Goal: Task Accomplishment & Management: Complete application form

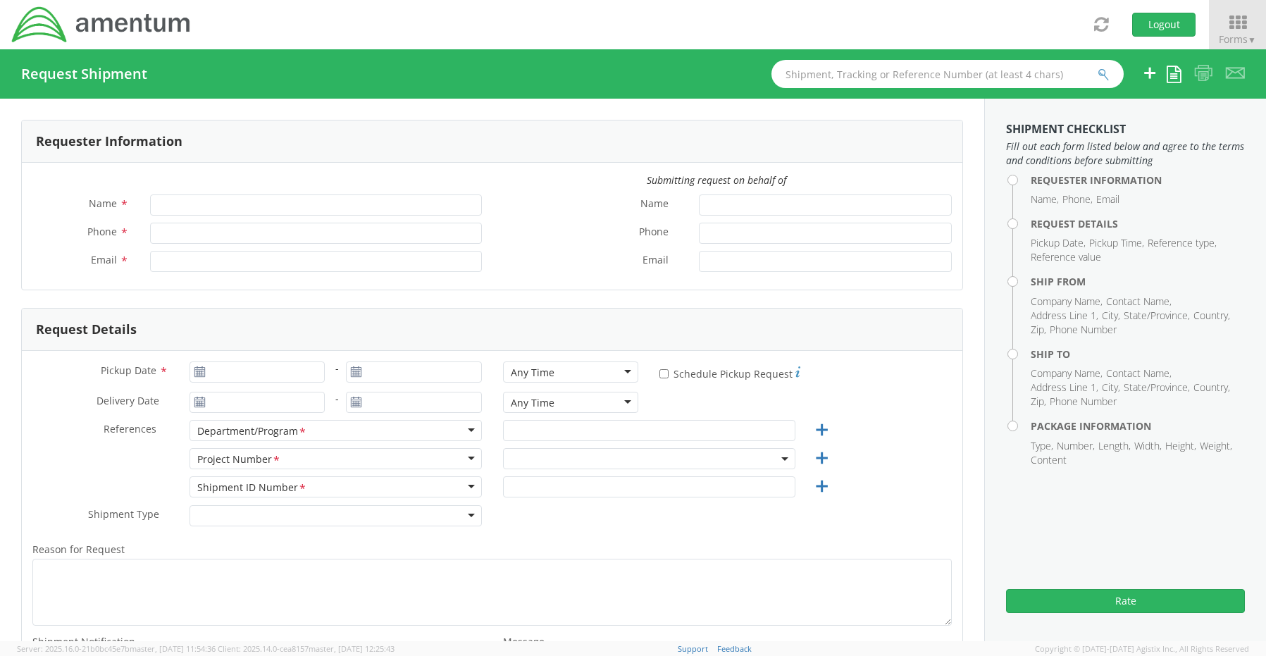
type input "[PERSON_NAME]"
type input "8172241568"
type input "[EMAIL_ADDRESS][PERSON_NAME][DOMAIN_NAME]"
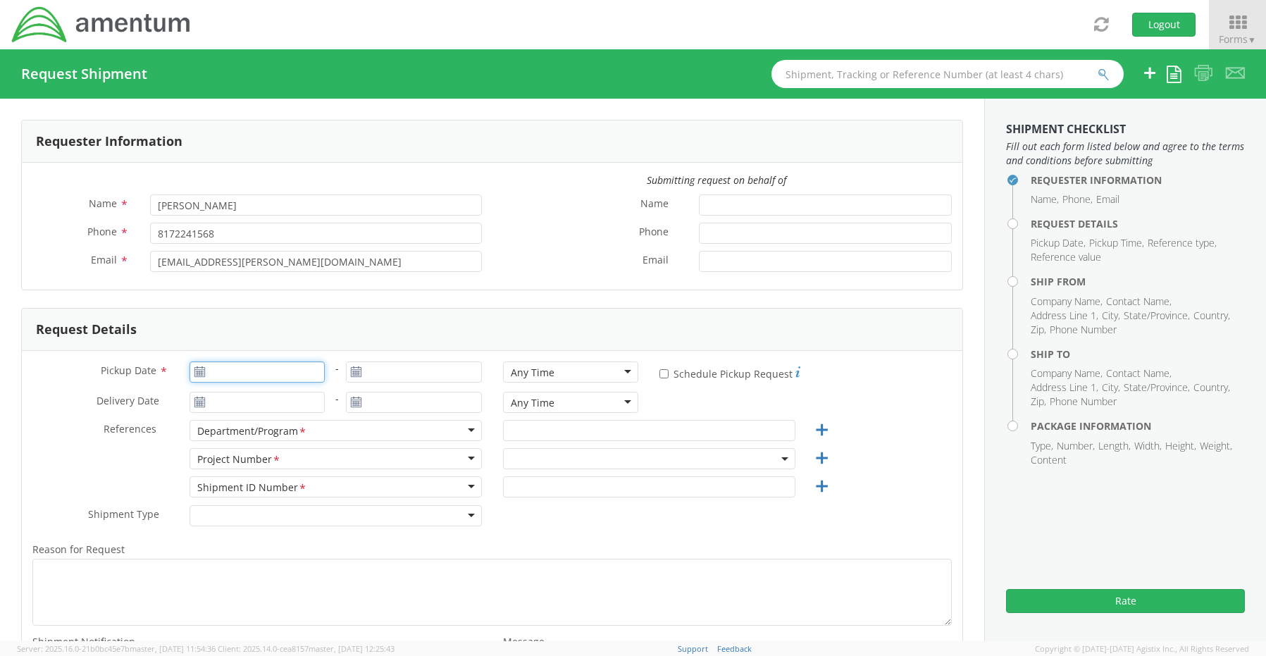
type input "[DATE]"
click at [258, 370] on input "[DATE]" at bounding box center [258, 371] width 136 height 21
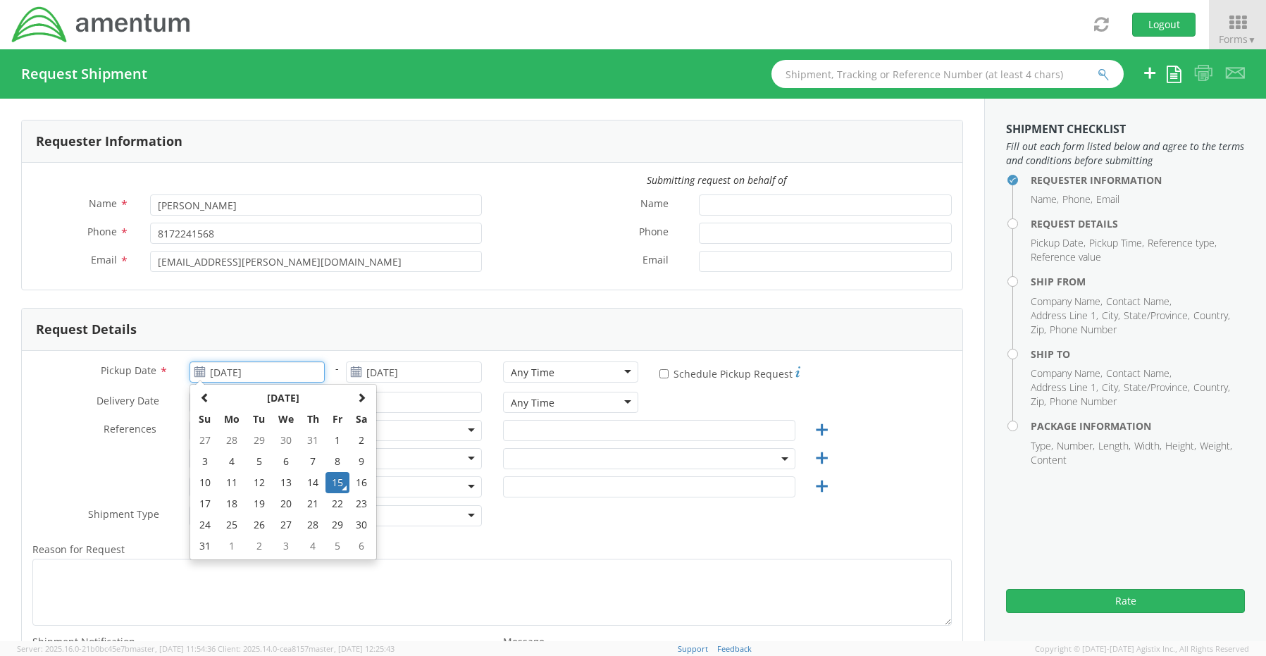
click at [339, 481] on td "15" at bounding box center [338, 482] width 24 height 21
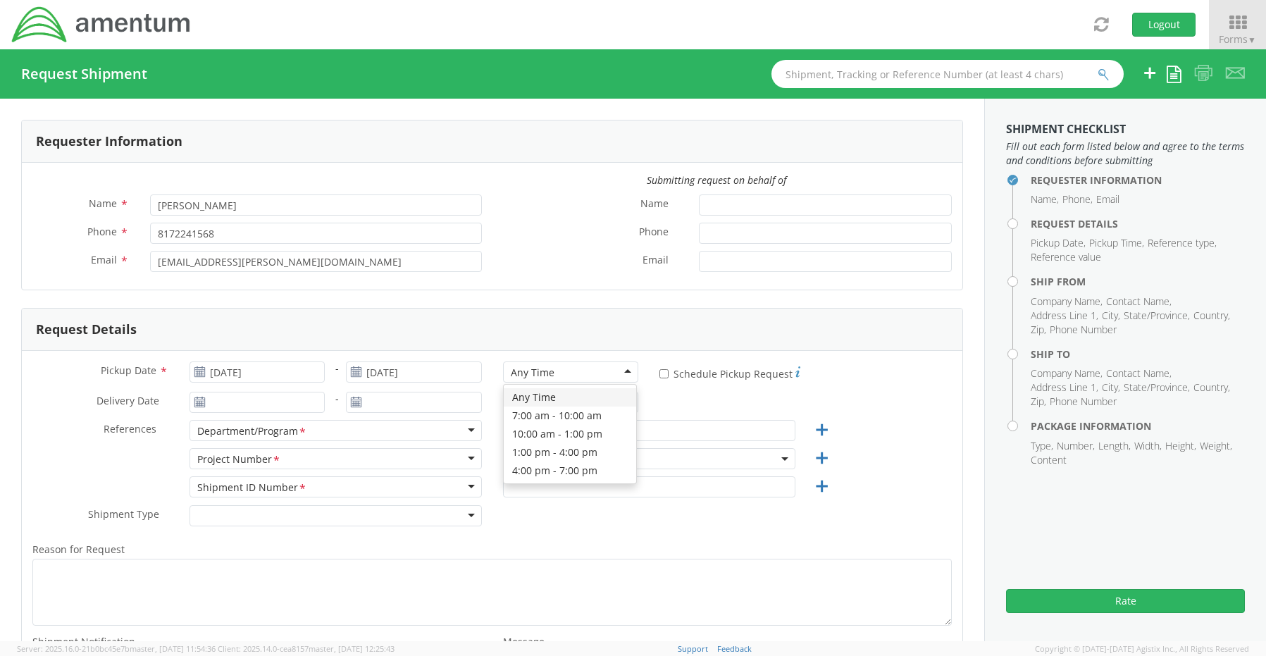
click at [523, 371] on div "Any Time" at bounding box center [533, 373] width 44 height 14
select select "OCCP.600391.00000"
click at [576, 424] on input "text" at bounding box center [649, 430] width 292 height 21
paste input "[PERSON_NAME]"
type input "[PERSON_NAME]"
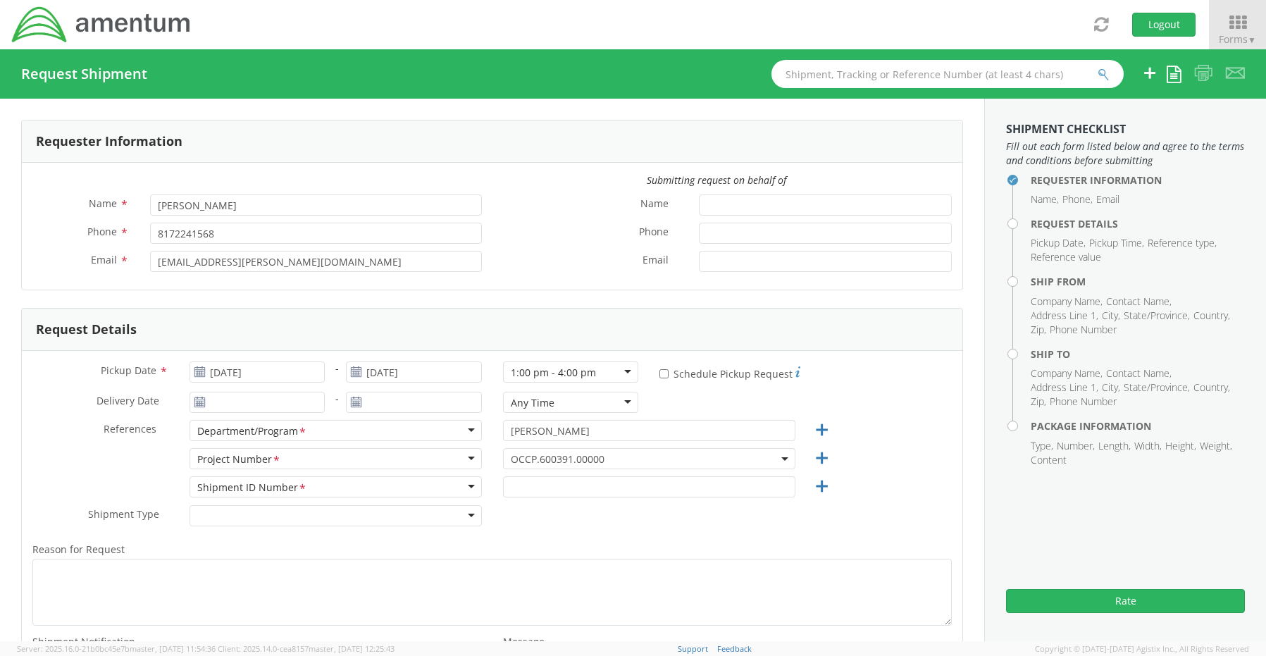
click at [514, 457] on span "OCCP.600391.00000" at bounding box center [649, 458] width 277 height 13
paste input "4946.21.1.C.101AA.041804000000"
click at [517, 478] on input "search" at bounding box center [648, 481] width 282 height 21
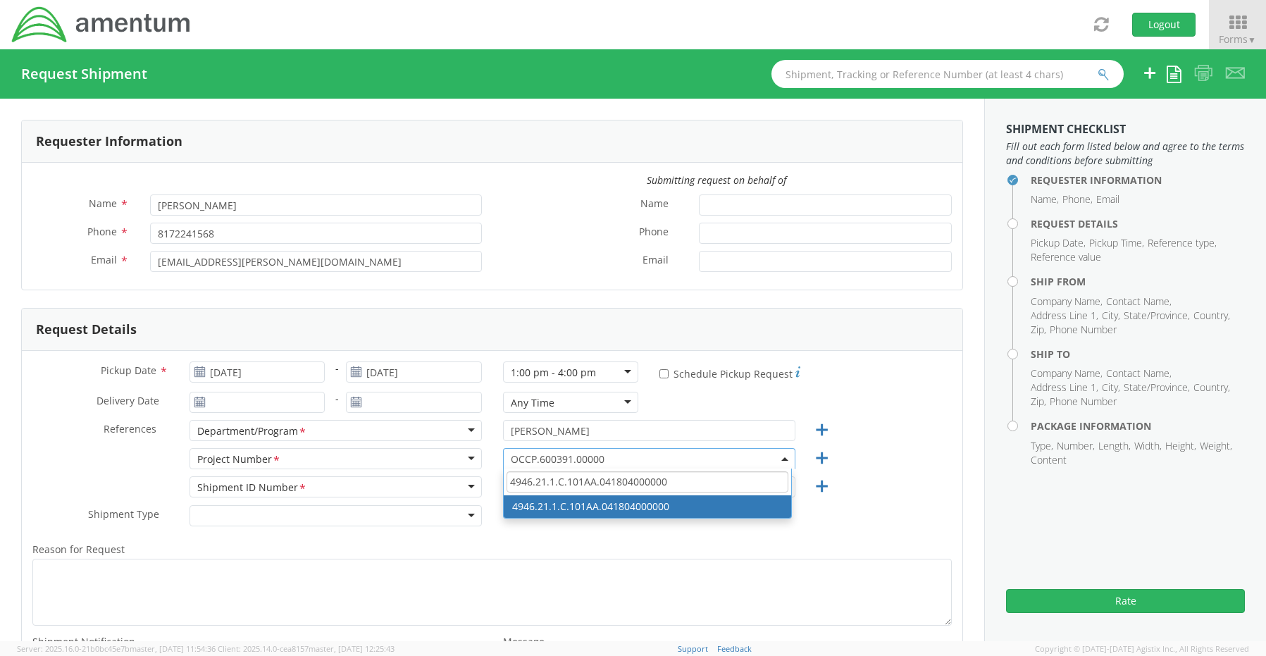
type input "4946.21.1.C.101AA.041804000000"
select select "4946.21.1.C.101AA.041804000000"
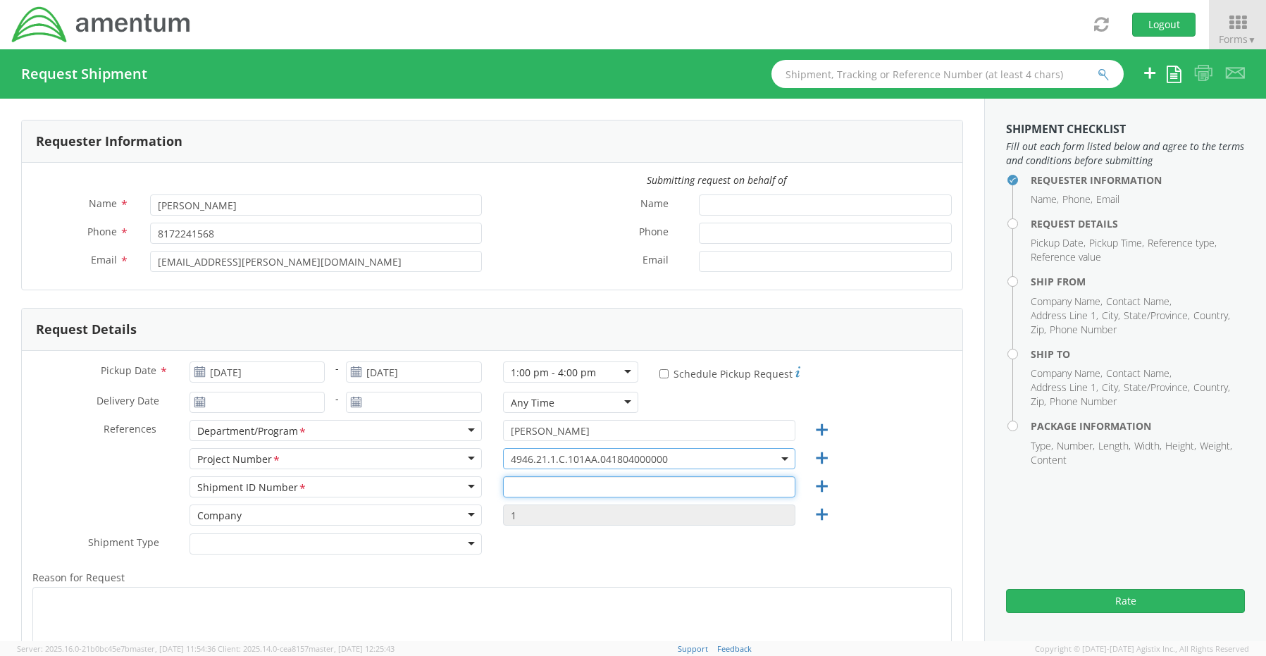
click at [532, 485] on input "text" at bounding box center [649, 486] width 292 height 21
paste input "[PERSON_NAME] REQ0216289"
type input "[PERSON_NAME] REQ0216289"
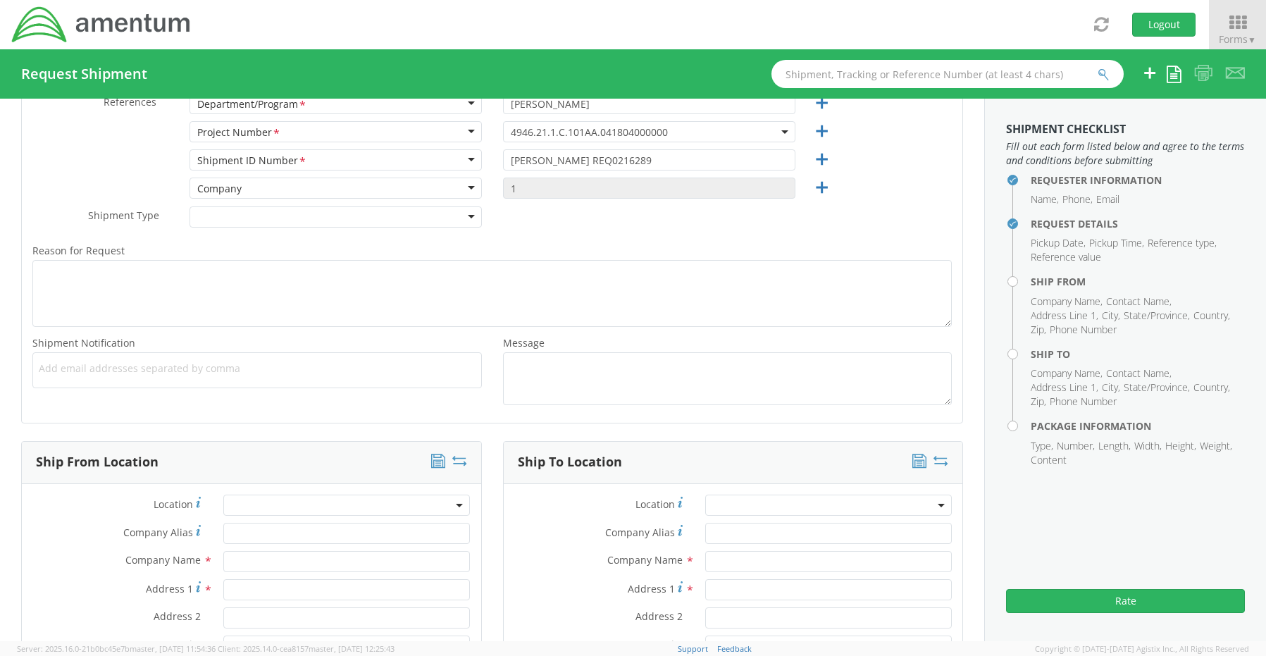
click at [68, 365] on span "Add email addresses separated by comma" at bounding box center [257, 368] width 437 height 14
paste input "[PERSON_NAME][EMAIL_ADDRESS][PERSON_NAME][DOMAIN_NAME]"
type input "[PERSON_NAME][EMAIL_ADDRESS][PERSON_NAME][DOMAIN_NAME]"
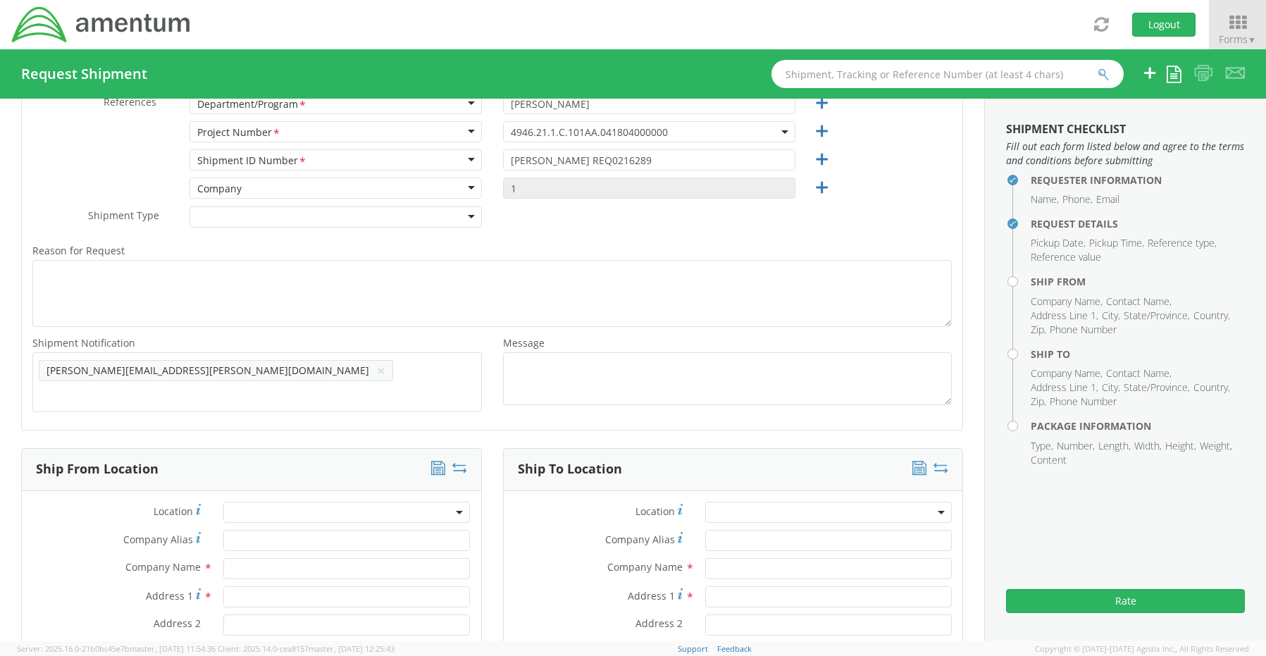
scroll to position [0, 0]
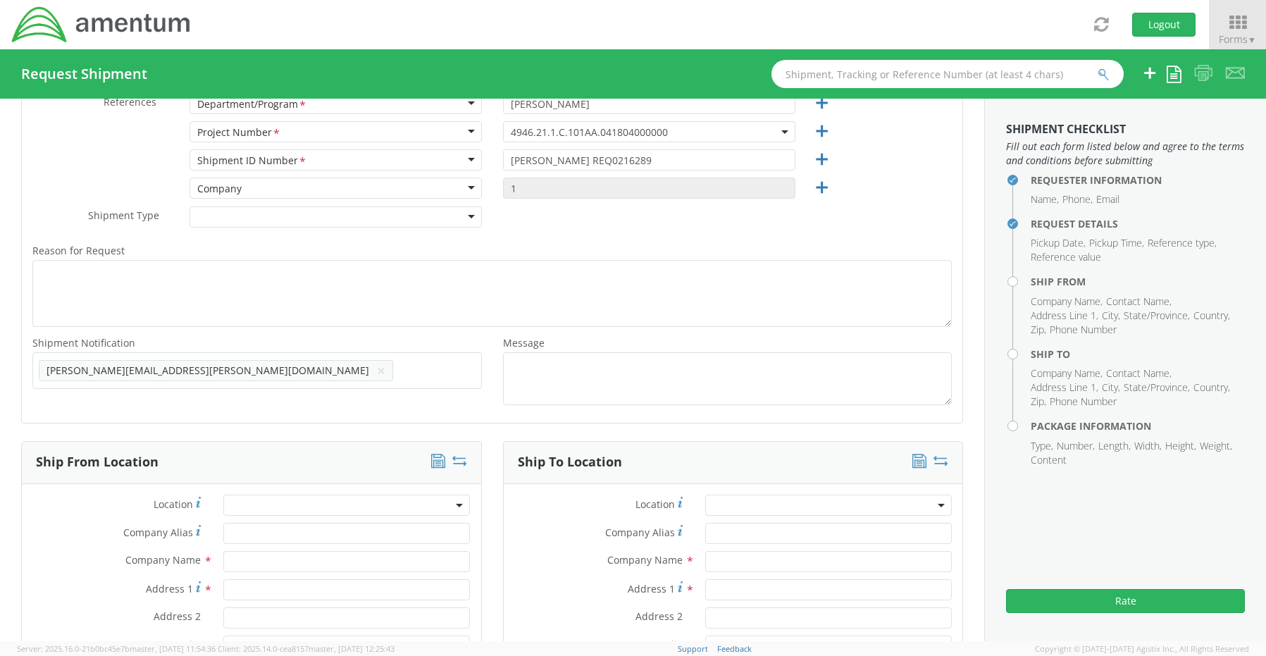
click at [263, 377] on ul "[PERSON_NAME][EMAIL_ADDRESS][PERSON_NAME][DOMAIN_NAME] ×" at bounding box center [257, 371] width 437 height 24
paste input "[EMAIL_ADDRESS][DOMAIN_NAME]"
type input "[EMAIL_ADDRESS][DOMAIN_NAME]"
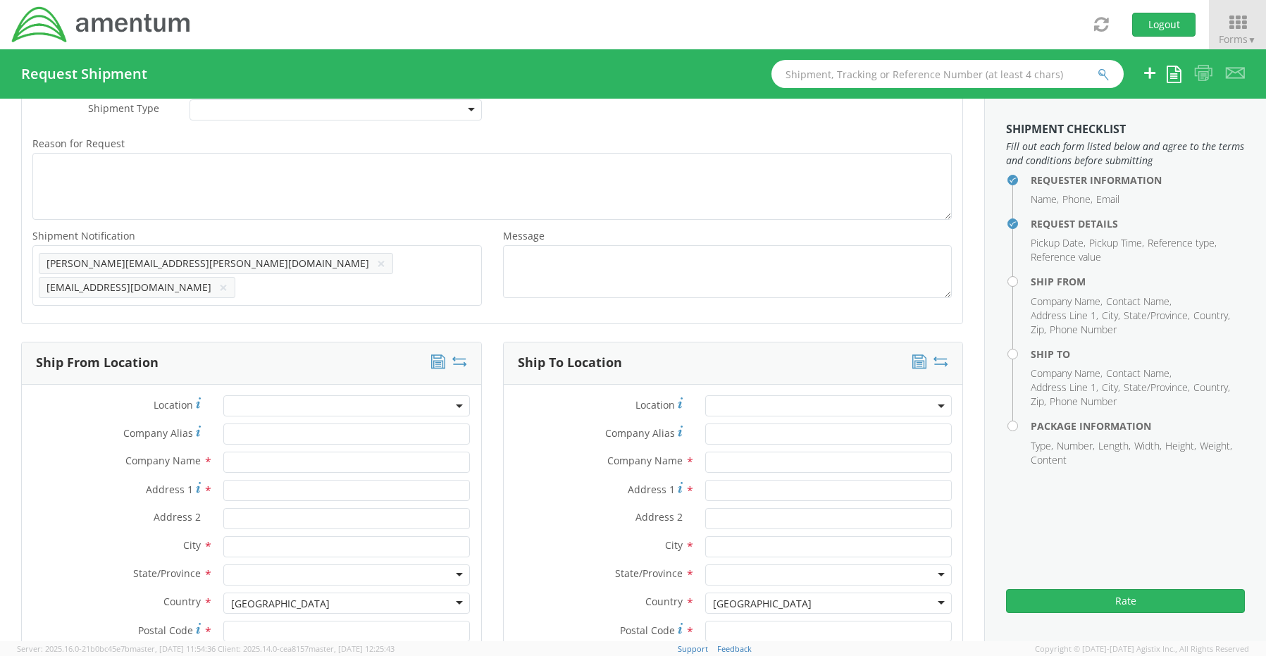
scroll to position [609, 0]
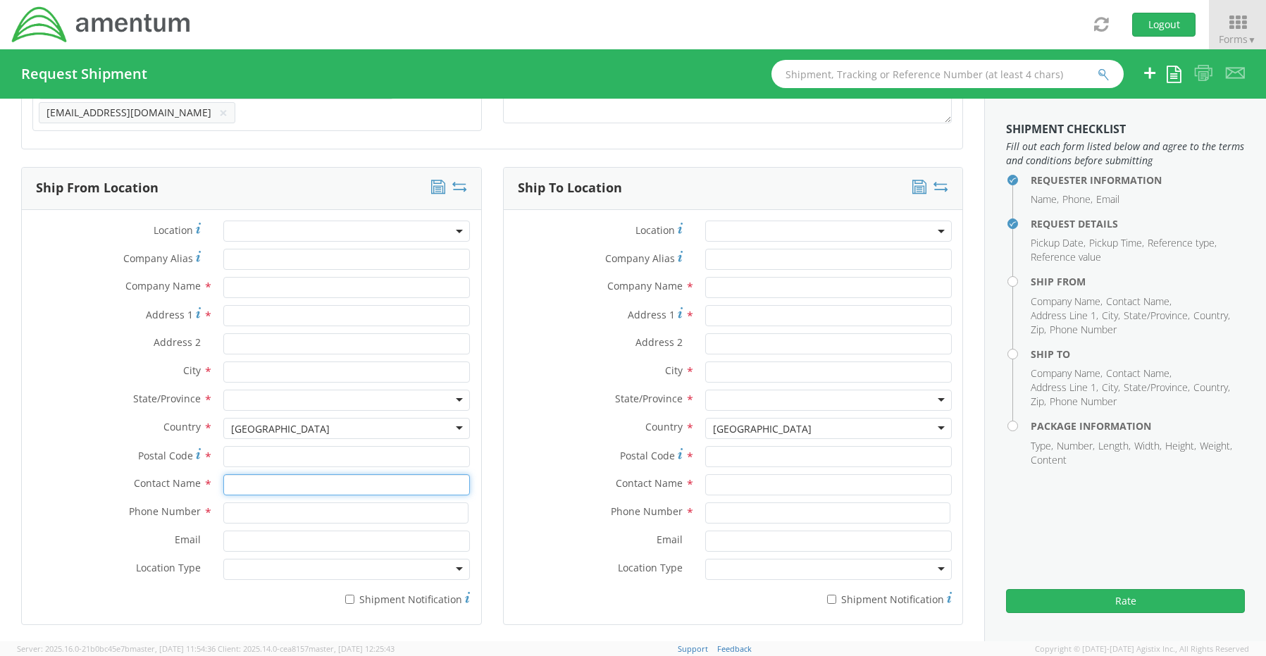
click at [264, 474] on input "text" at bounding box center [346, 484] width 247 height 21
type input "sene"
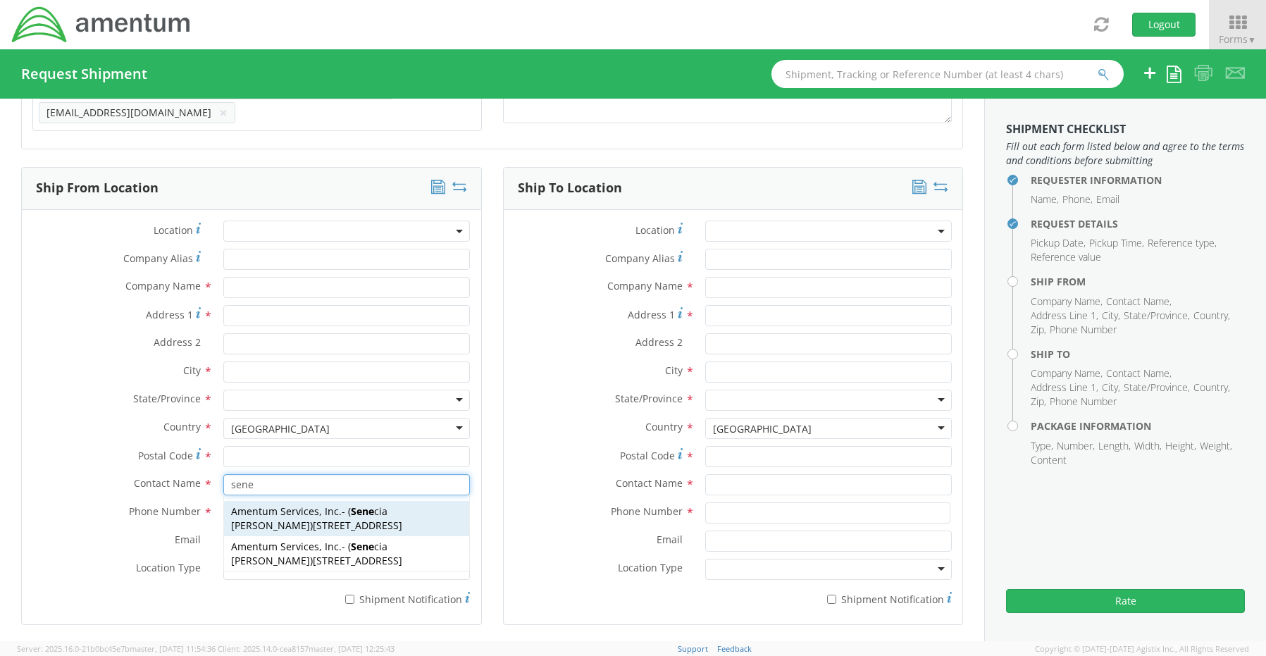
click at [313, 523] on span "[STREET_ADDRESS]" at bounding box center [357, 525] width 89 height 13
type input "Amentum Services, Inc."
type input "[STREET_ADDRESS]"
type input "[GEOGRAPHIC_DATA]"
type input "76177"
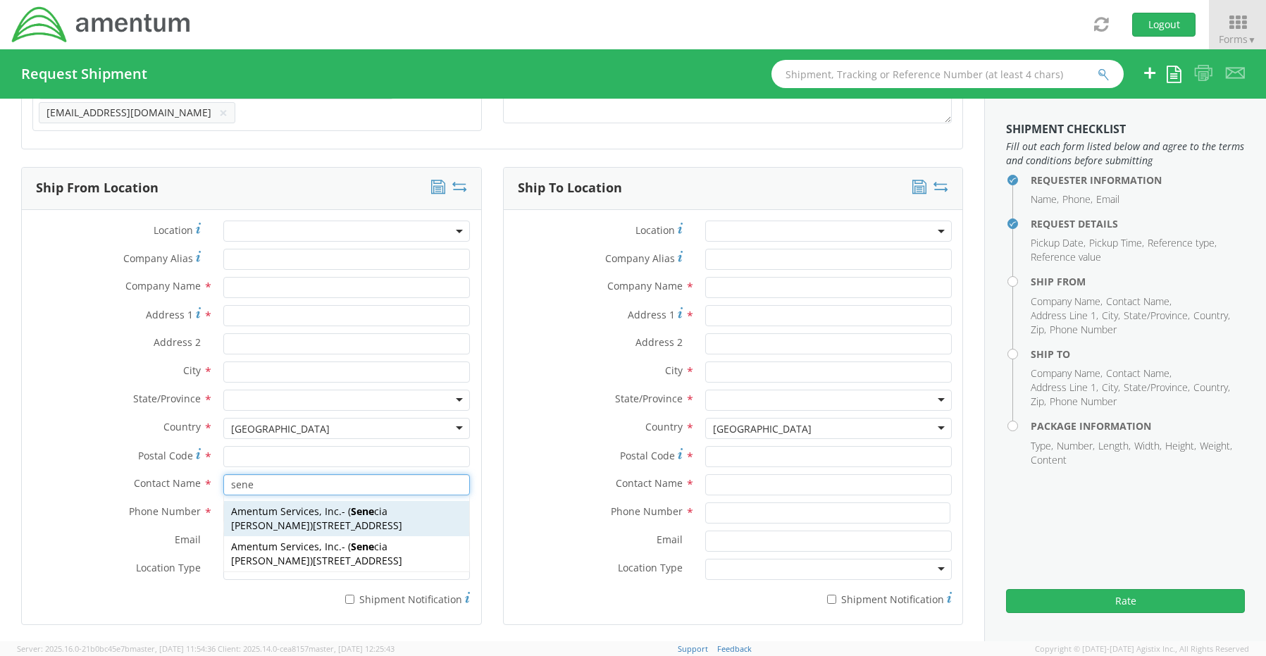
type input "[PERSON_NAME]"
type input "[PHONE_NUMBER]"
type input "[EMAIL_ADDRESS][PERSON_NAME][DOMAIN_NAME]"
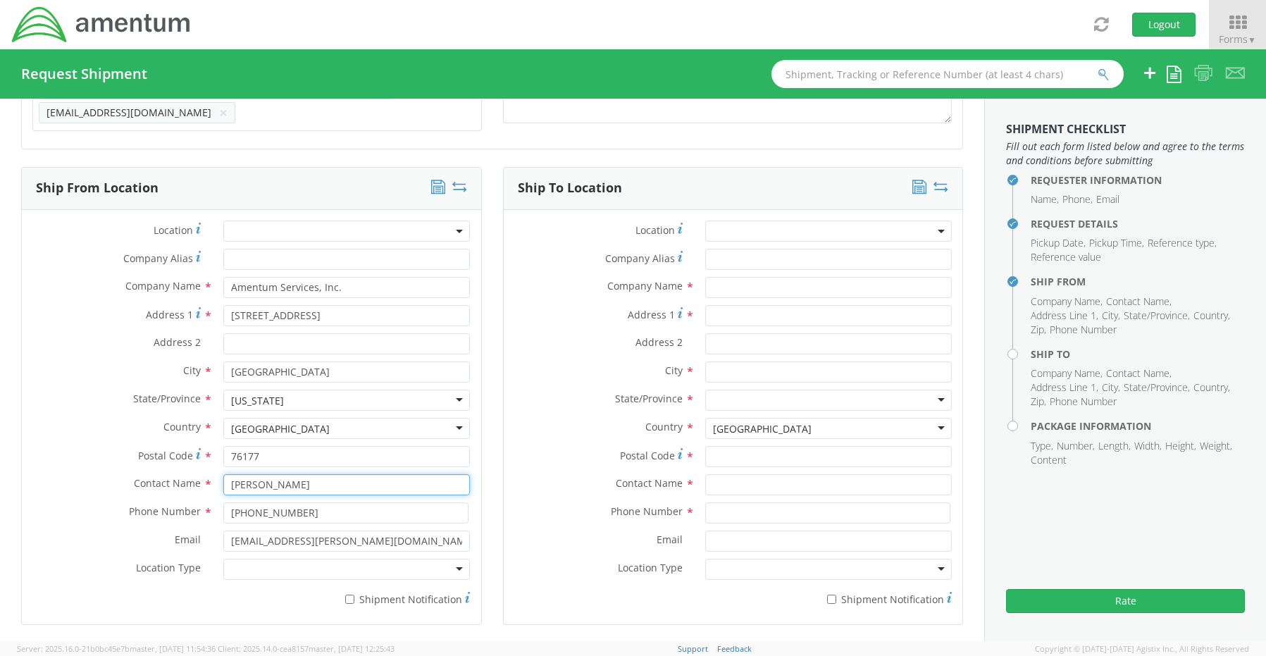
type input "[PERSON_NAME]"
click at [252, 570] on div at bounding box center [346, 569] width 247 height 21
click at [352, 595] on input "* Shipment Notification" at bounding box center [349, 599] width 9 height 9
checkbox input "true"
click at [721, 280] on input "text" at bounding box center [828, 287] width 247 height 21
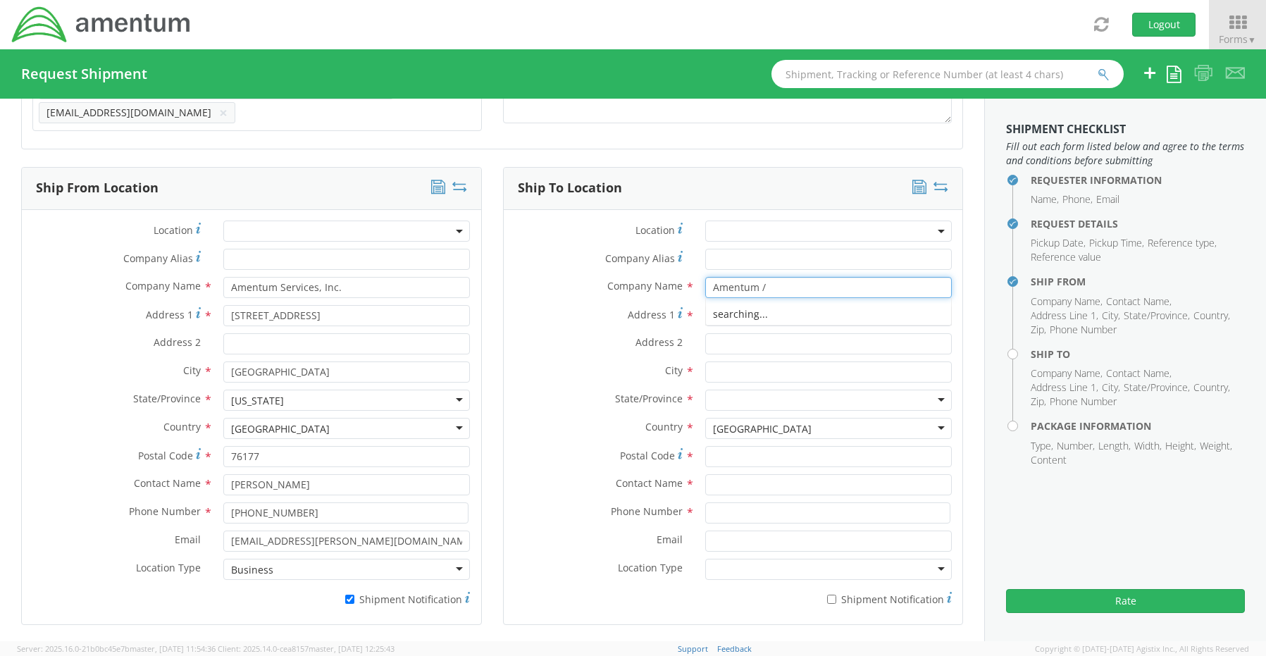
paste input "[PERSON_NAME] ([PERSON_NAME]) [PERSON_NAME]"
type input "Amentum / Lauren ([PERSON_NAME]) [PERSON_NAME]"
click at [731, 479] on input "text" at bounding box center [828, 484] width 247 height 21
paste input "[PERSON_NAME] ([PERSON_NAME]) [PERSON_NAME]"
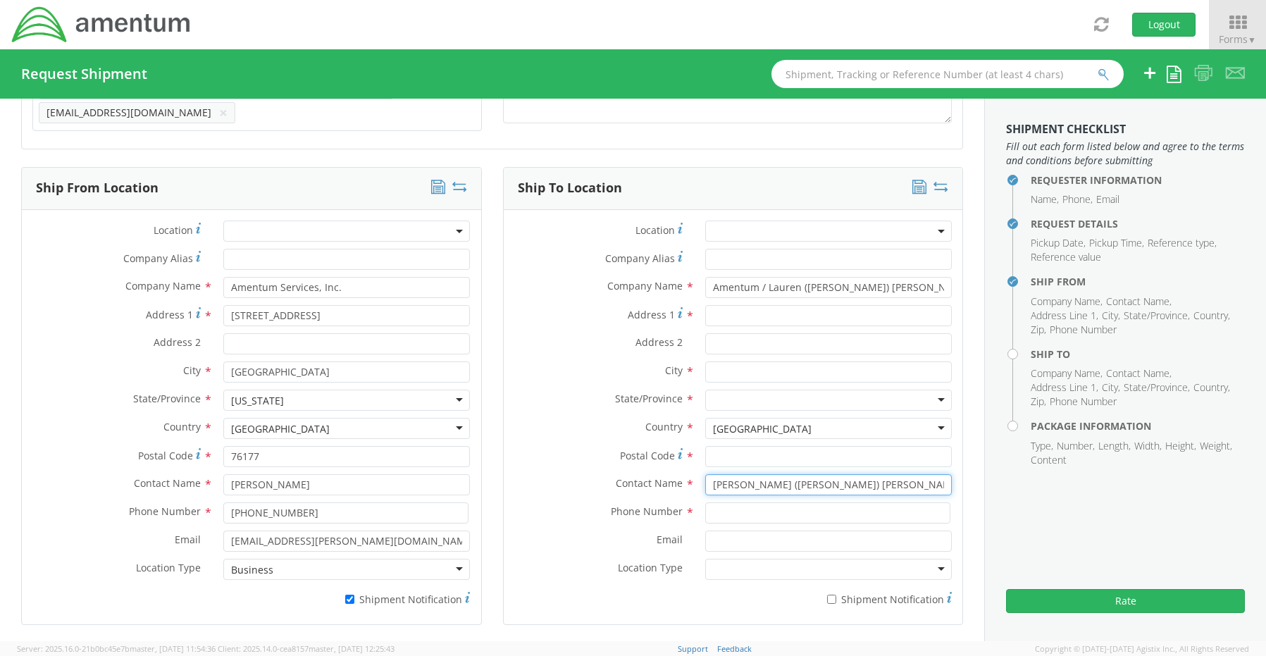
type input "[PERSON_NAME] ([PERSON_NAME]) [PERSON_NAME]"
click at [712, 308] on input "Address 1 *" at bounding box center [828, 315] width 247 height 21
paste input "[STREET_ADDRESS][PERSON_NAME]"
type input "[STREET_ADDRESS][PERSON_NAME]"
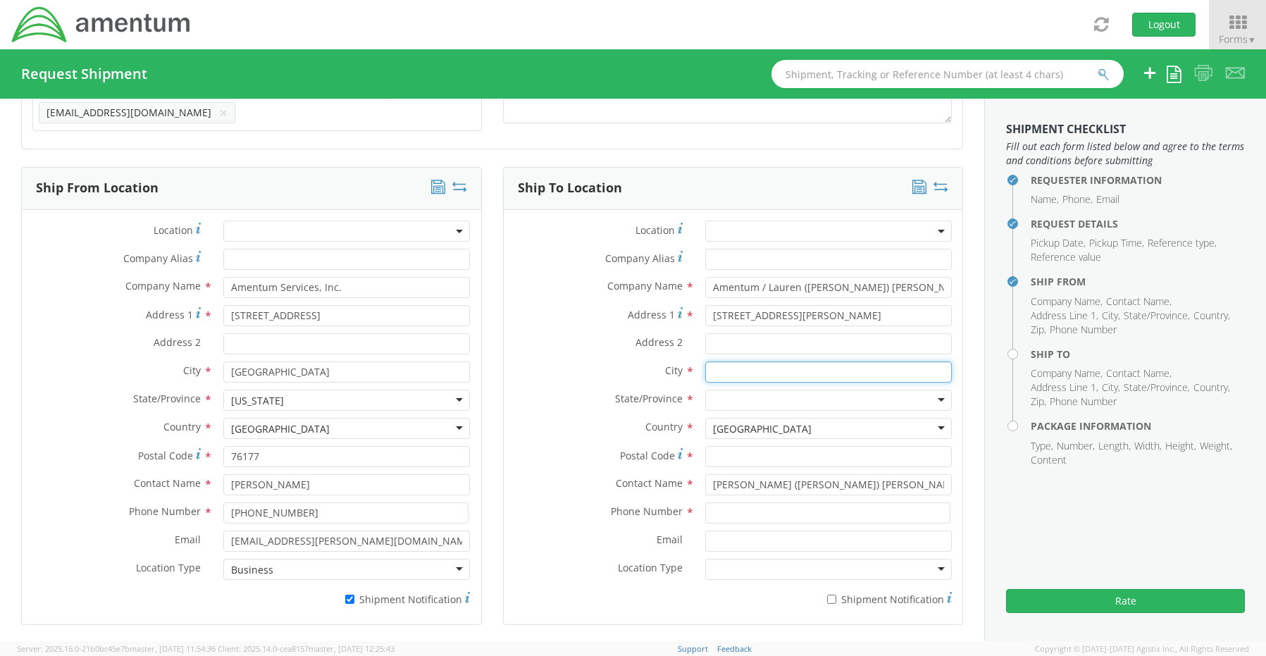
click at [742, 366] on input "text" at bounding box center [828, 371] width 247 height 21
paste input ", GA 31822"
type input ", GA 31822"
drag, startPoint x: 682, startPoint y: 362, endPoint x: 507, endPoint y: 359, distance: 175.5
click at [512, 361] on div "City * , [GEOGRAPHIC_DATA] 31822 searching..." at bounding box center [733, 371] width 459 height 21
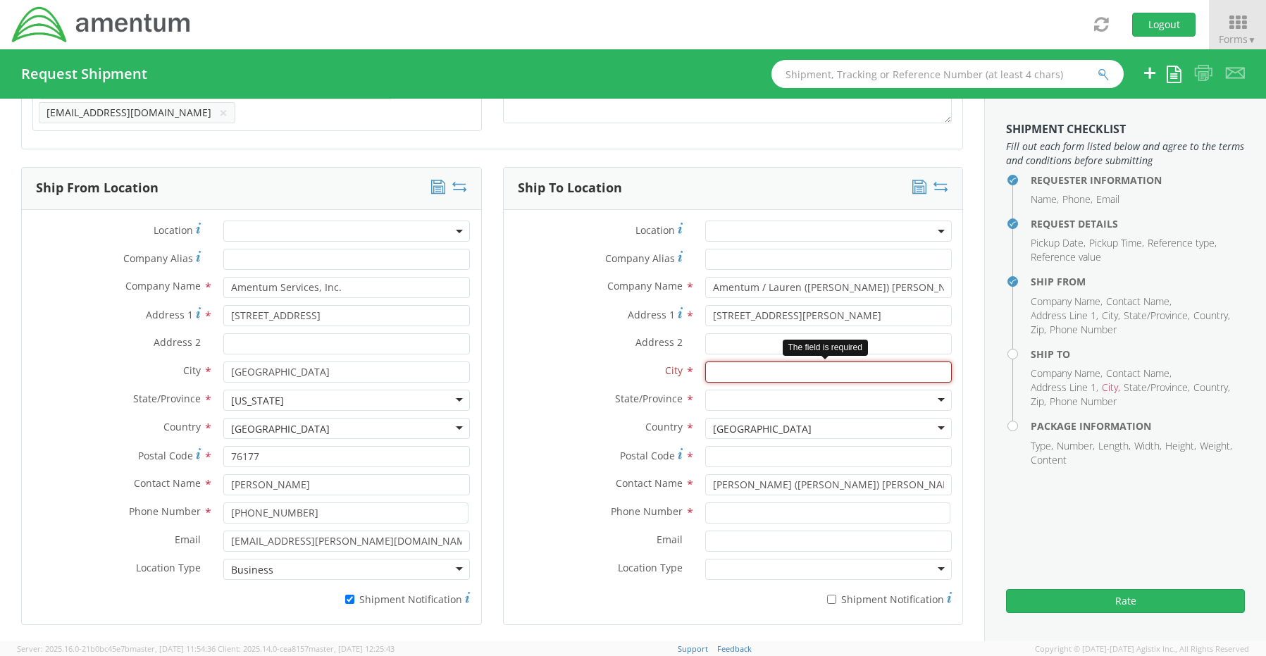
click at [722, 361] on input "text" at bounding box center [828, 371] width 247 height 21
paste input "Pine Mountain"
type input "Pine Mountain"
click at [710, 395] on div at bounding box center [828, 400] width 247 height 21
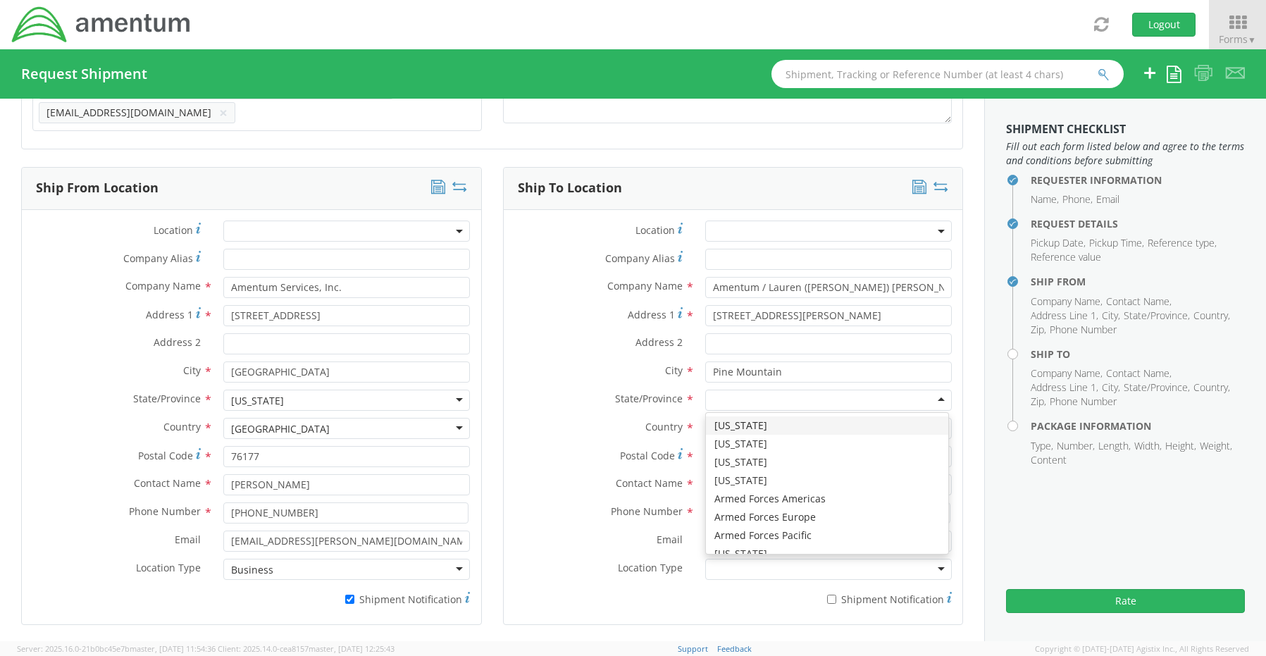
type input "g"
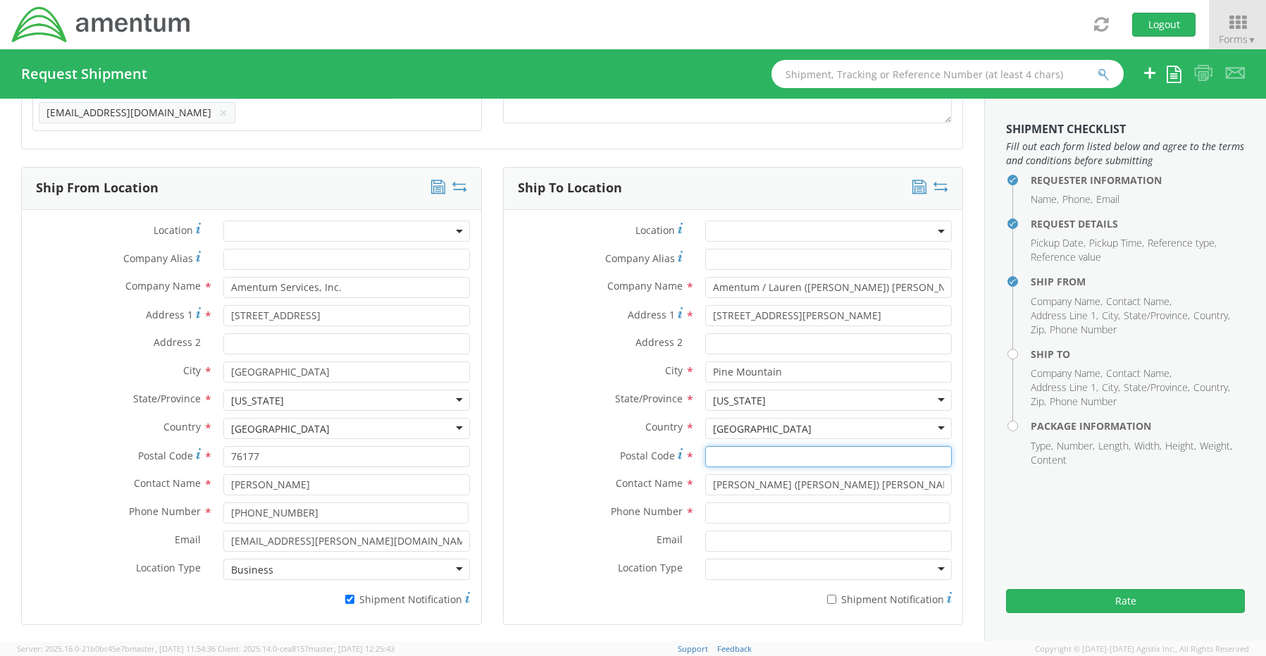
click at [722, 450] on input "Postal Code *" at bounding box center [828, 456] width 247 height 21
paste input "31822"
type input "31822"
click at [730, 502] on input at bounding box center [827, 512] width 245 height 21
paste input "[PHONE_NUMBER]"
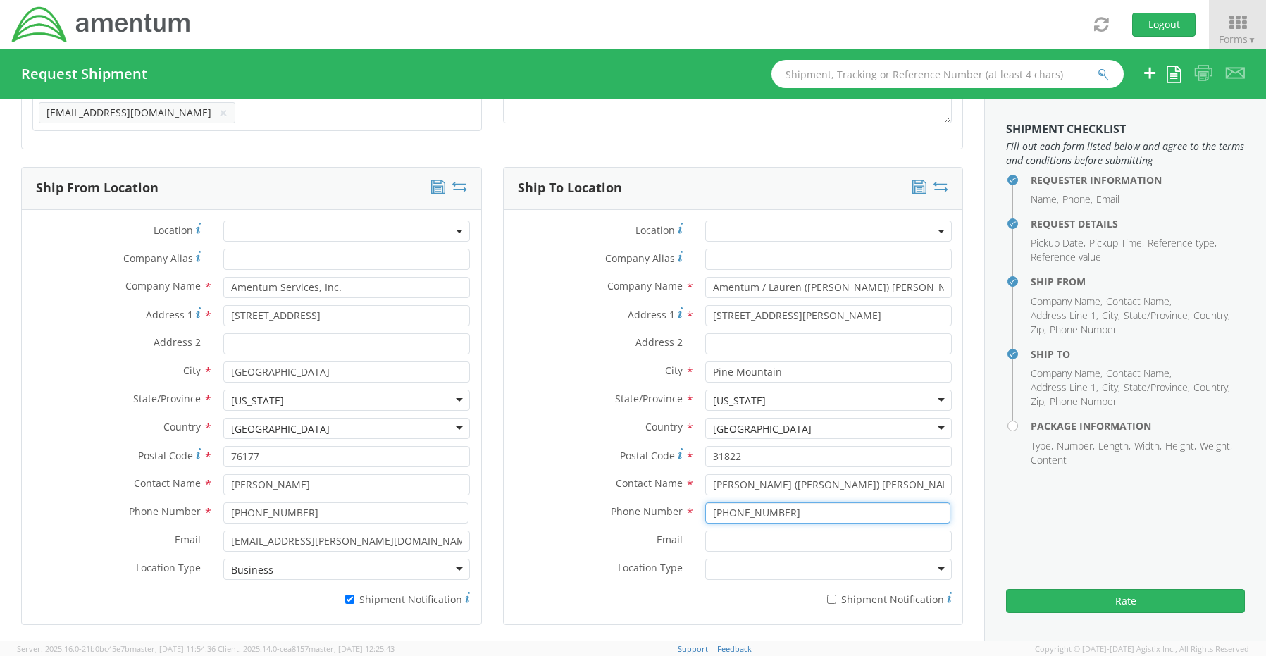
type input "[PHONE_NUMBER]"
click at [744, 540] on input "Email *" at bounding box center [828, 541] width 247 height 21
paste input "[PERSON_NAME][EMAIL_ADDRESS][PERSON_NAME][DOMAIN_NAME]"
type input "[PERSON_NAME][EMAIL_ADDRESS][PERSON_NAME][DOMAIN_NAME]"
click at [829, 595] on input "* Shipment Notification" at bounding box center [831, 599] width 9 height 9
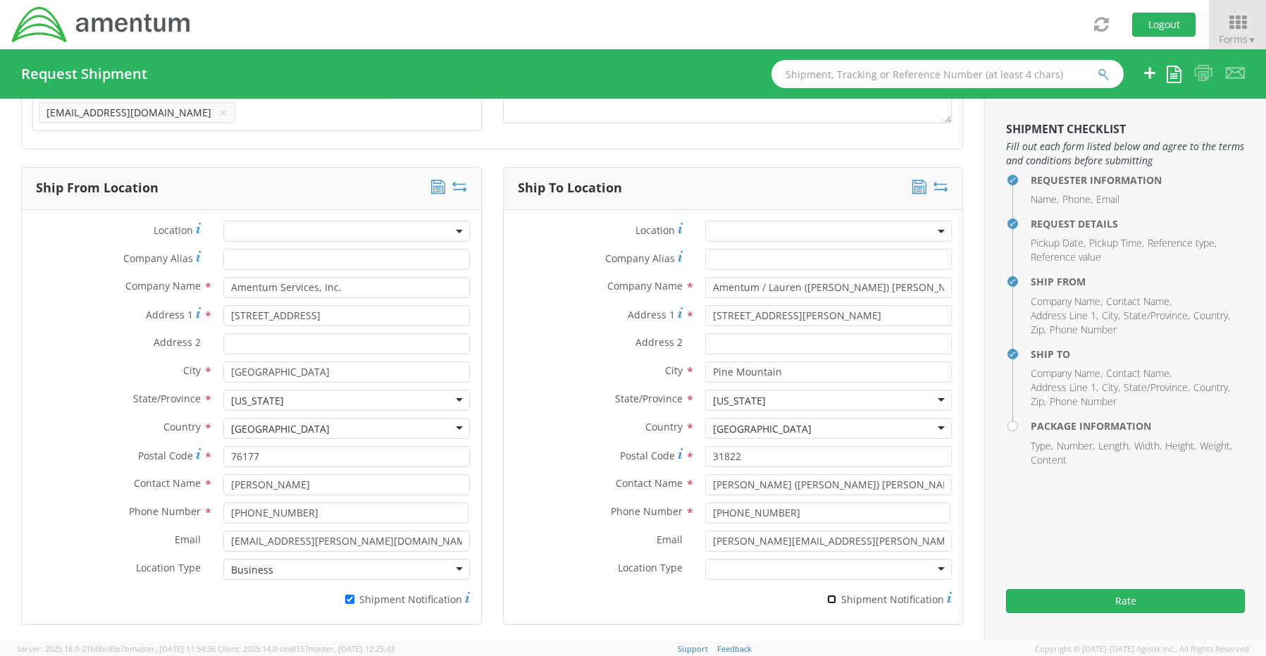
checkbox input "true"
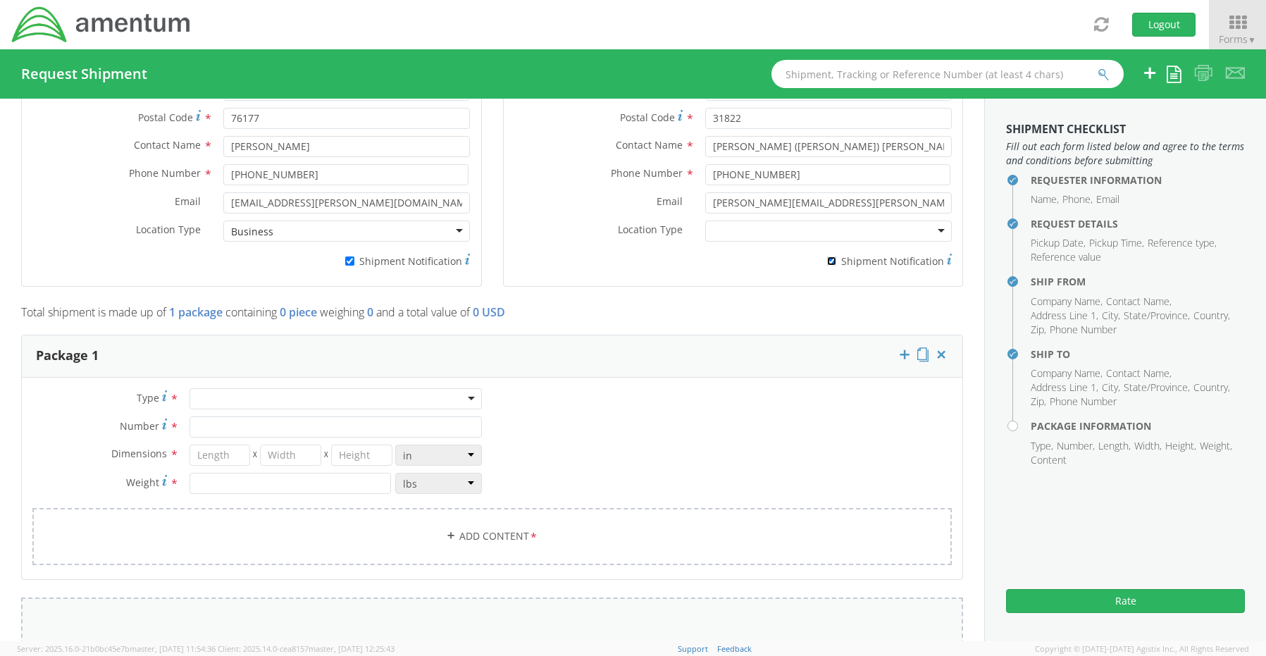
scroll to position [1032, 0]
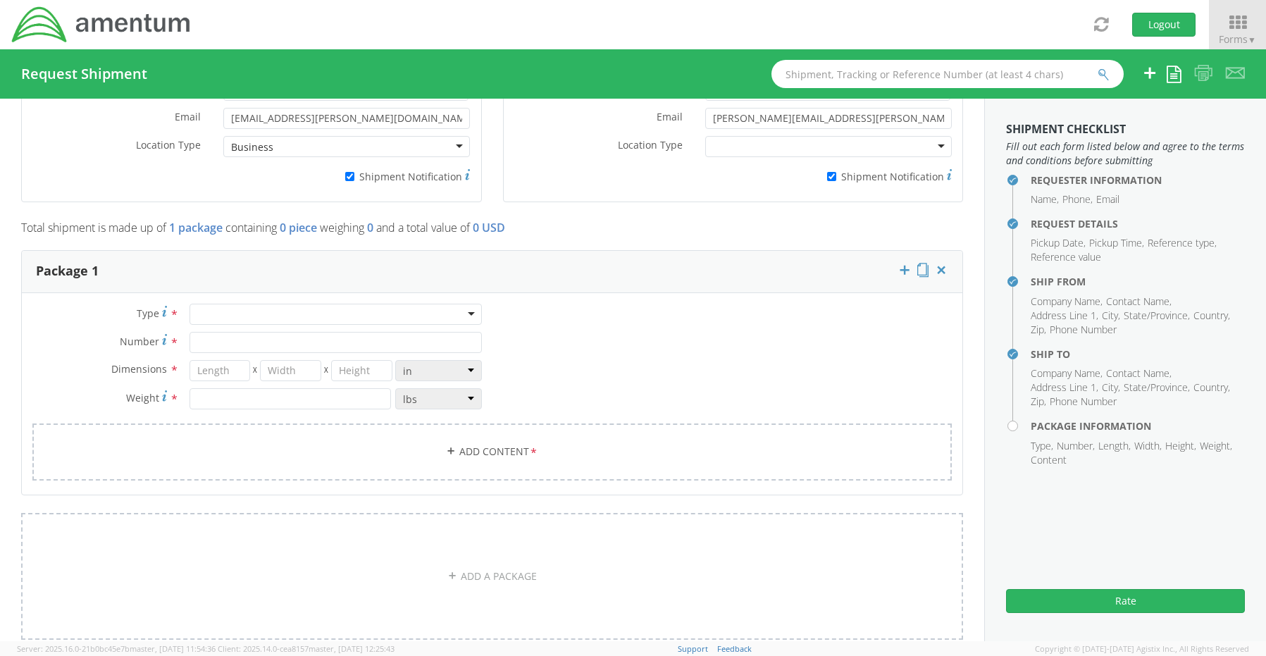
click at [212, 315] on div at bounding box center [336, 314] width 292 height 21
click at [227, 332] on input "Number *" at bounding box center [336, 342] width 292 height 21
type input "1"
type input "20"
type input "18"
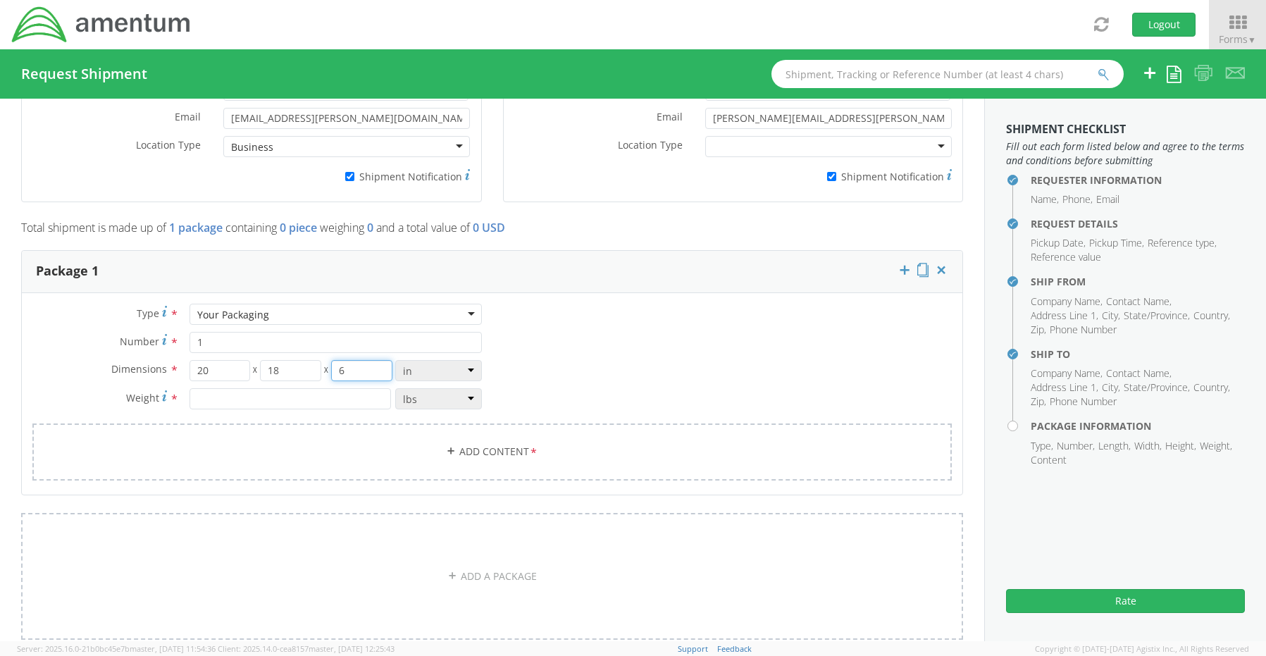
type input "6"
type input "10.0"
click at [477, 440] on link "Add Content *" at bounding box center [492, 451] width 920 height 57
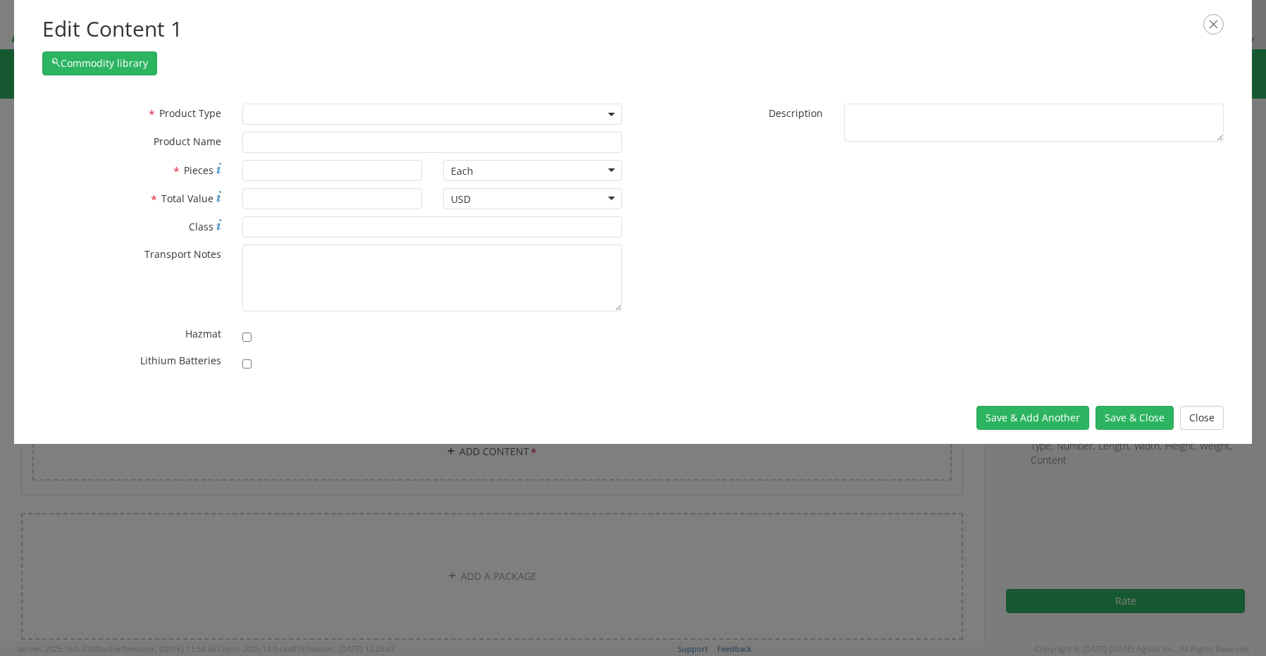
click at [274, 121] on span at bounding box center [432, 114] width 380 height 21
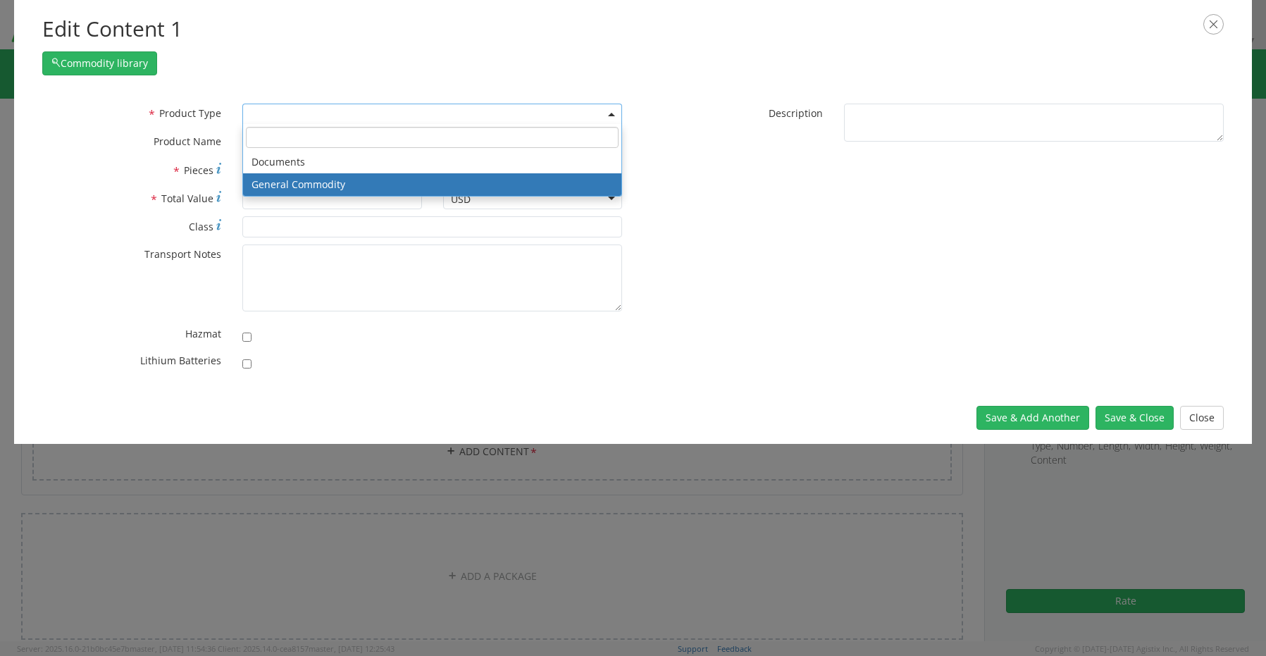
select select "COMMODITY"
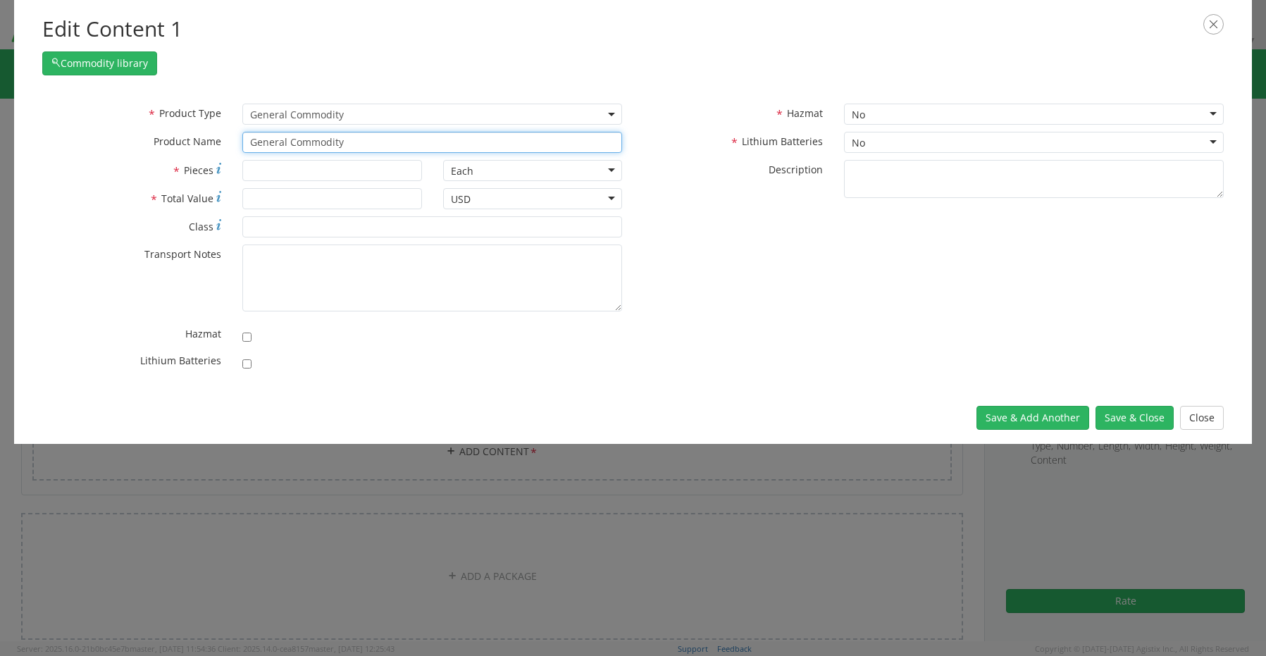
drag, startPoint x: 370, startPoint y: 144, endPoint x: 211, endPoint y: 134, distance: 159.6
click at [211, 134] on div "* Product Name General Commodity" at bounding box center [333, 142] width 602 height 21
paste input "[PERSON_NAME][EMAIL_ADDRESS][PERSON_NAME][DOMAIN_NAME]"
type input "[PERSON_NAME][EMAIL_ADDRESS][PERSON_NAME][DOMAIN_NAME]"
drag, startPoint x: 397, startPoint y: 141, endPoint x: -227, endPoint y: 106, distance: 625.3
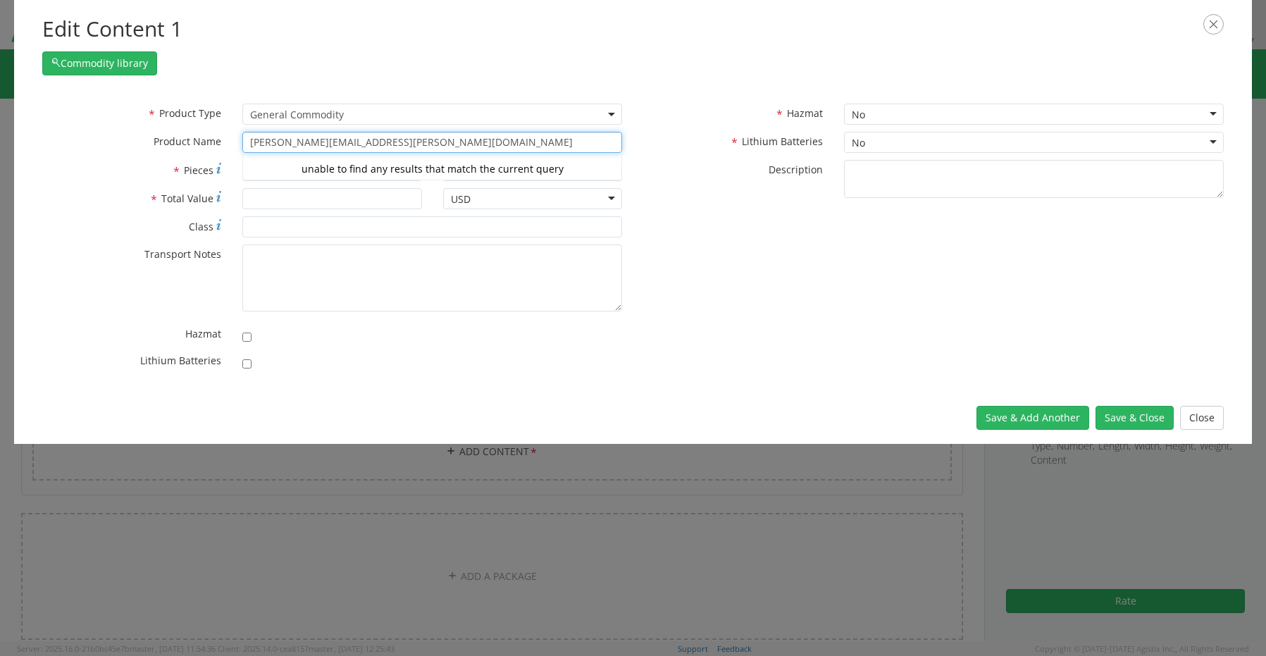
click at [0, 106] on html "annexa Batch Shipping Guide Created with Sketch. calendar Created with Sketch." at bounding box center [633, 328] width 1266 height 656
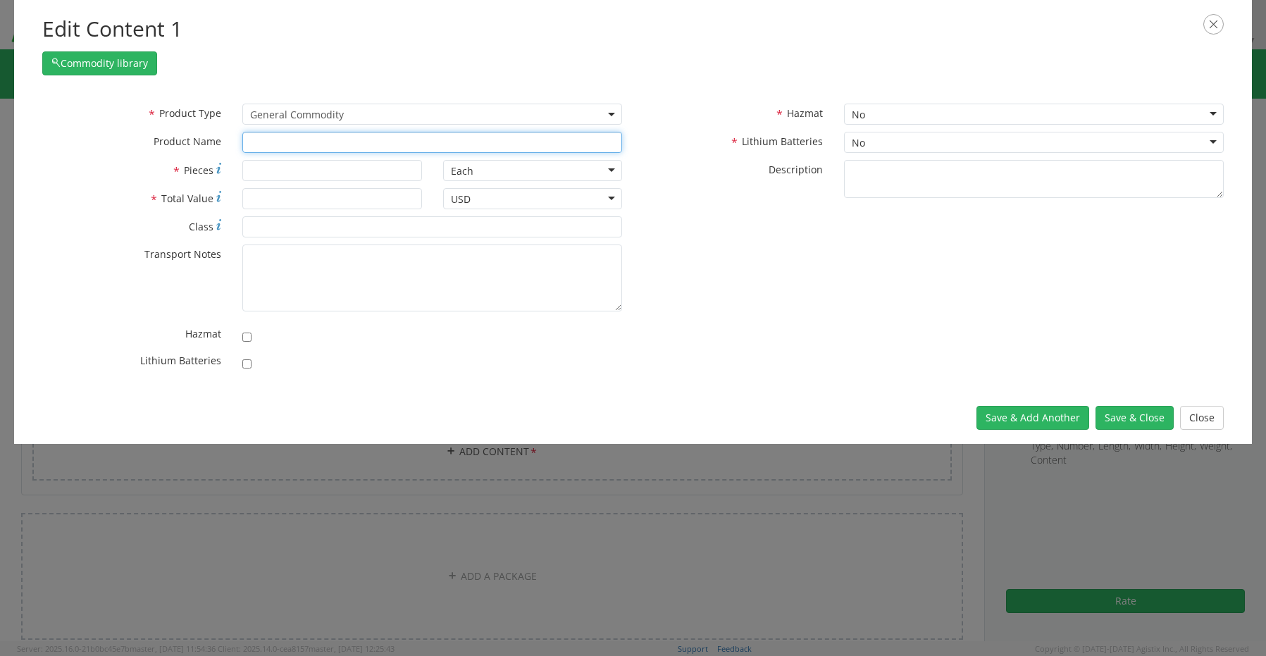
click at [266, 145] on input "text" at bounding box center [432, 142] width 380 height 21
paste input "Laptop- CORP026648/SN: 5WV7184 (RITM0224795)"
click at [292, 142] on input "Laptop- CORP026648/SN: 5WV7184 (RITM0224795)" at bounding box center [432, 142] width 380 height 21
type input "Laptop-CORP026648/SN: 5WV7184 (RITM0224795)"
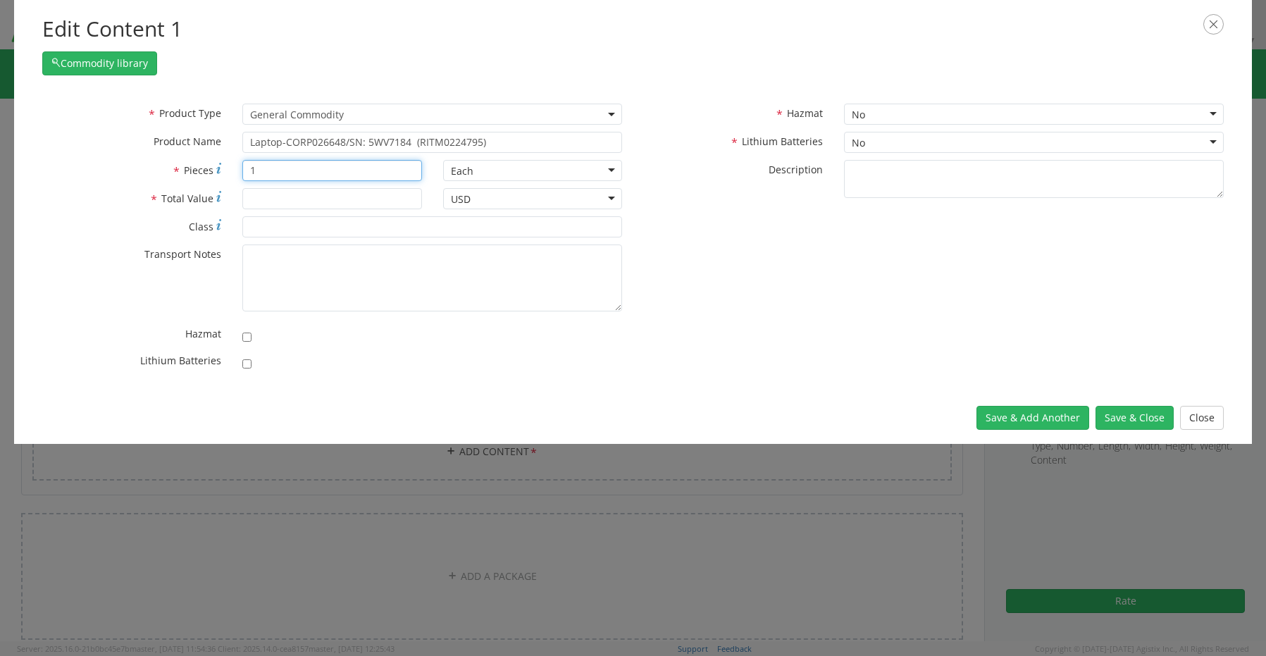
type input "1"
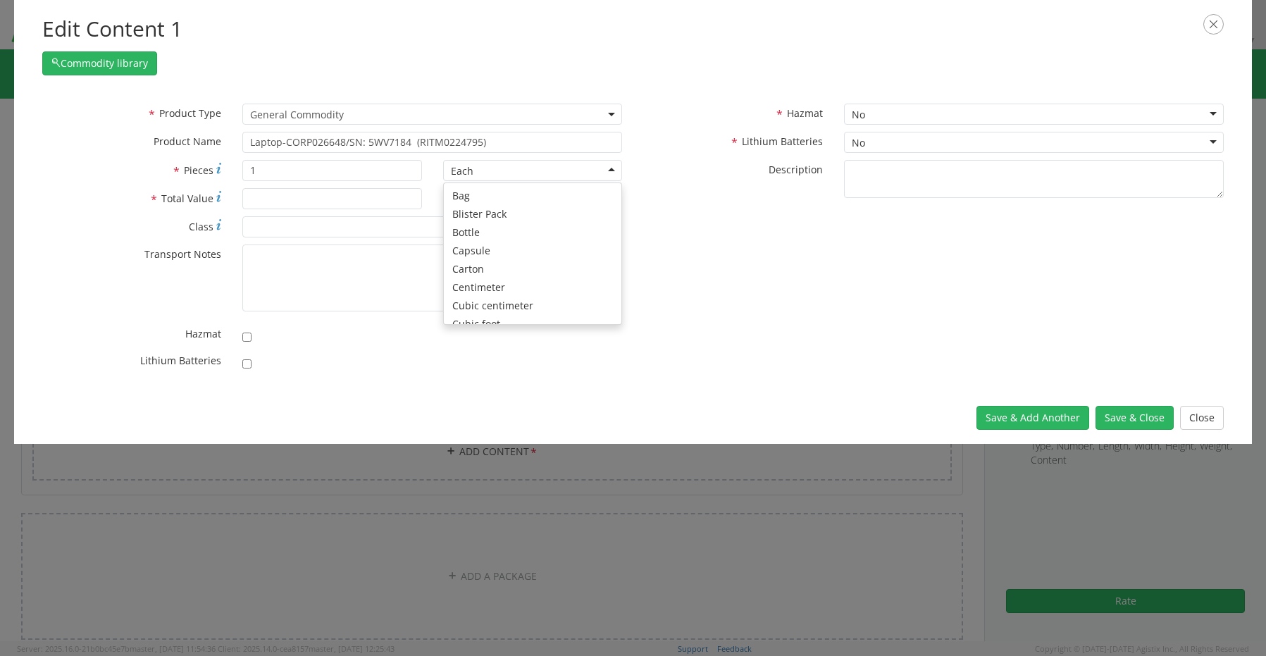
scroll to position [126, 0]
type input "1500.00"
click at [247, 366] on input "checkbox" at bounding box center [246, 363] width 9 height 9
checkbox input "true"
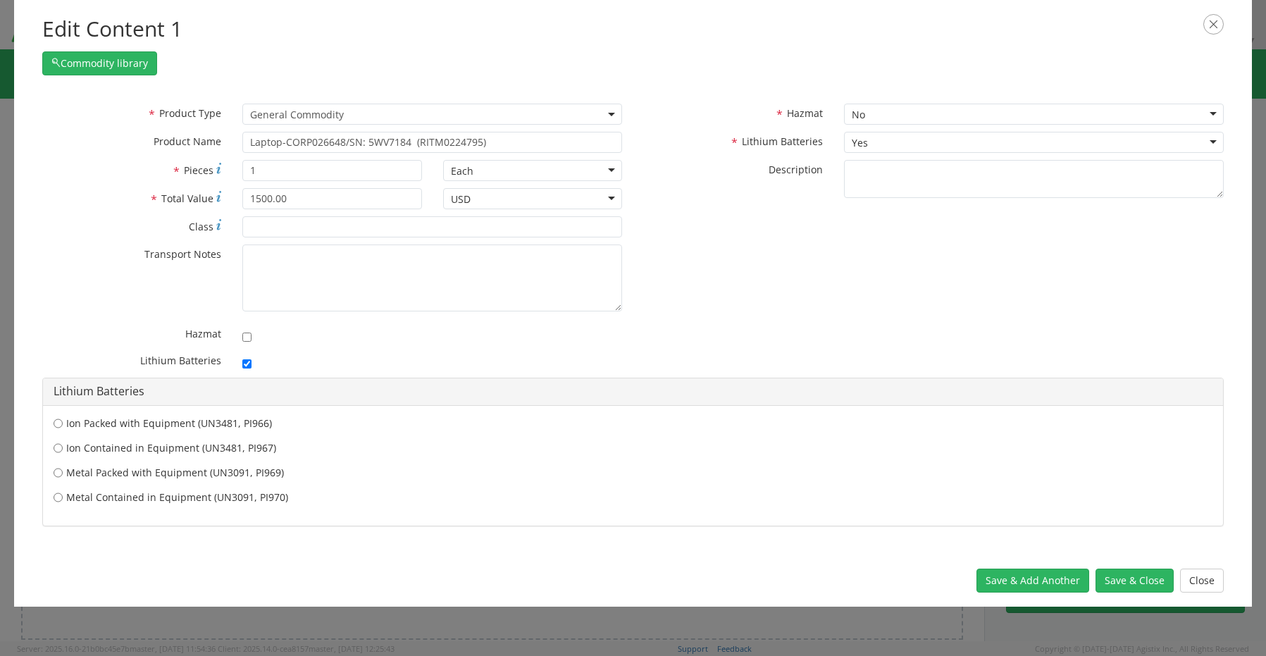
click at [125, 448] on label "Ion Contained in Equipment (UN3481, PI967)" at bounding box center [633, 448] width 1159 height 14
click at [63, 431] on input "Ion Contained in Equipment (UN3481, PI967)" at bounding box center [58, 423] width 9 height 14
radio input "true"
click at [1134, 581] on button "Save & Close" at bounding box center [1135, 581] width 78 height 24
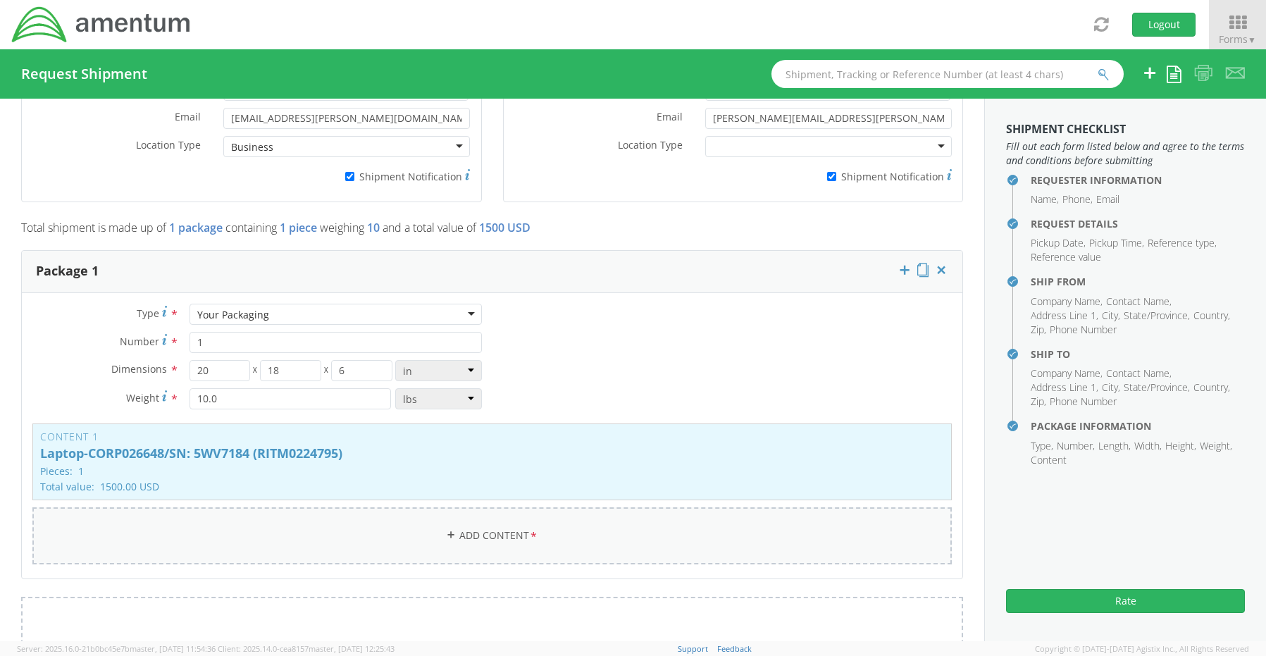
click at [469, 527] on link "Add Content *" at bounding box center [492, 535] width 920 height 57
select select
type input "General Commodity"
checkbox input "false"
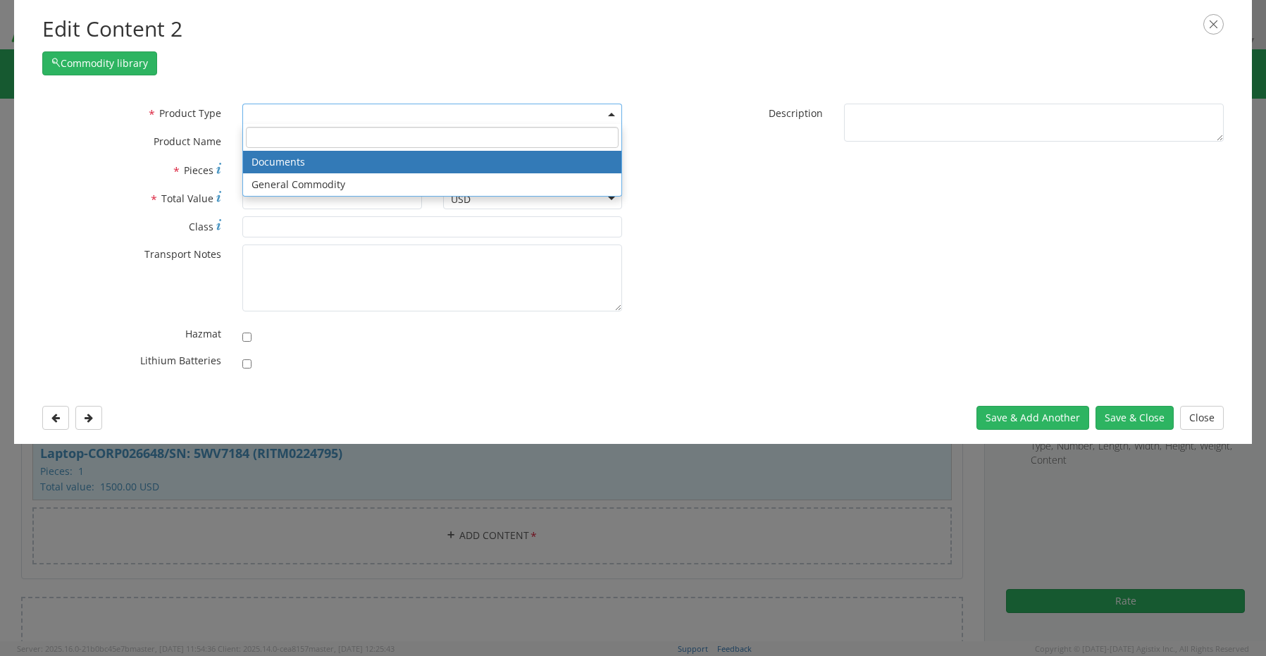
click at [264, 120] on span at bounding box center [432, 114] width 380 height 21
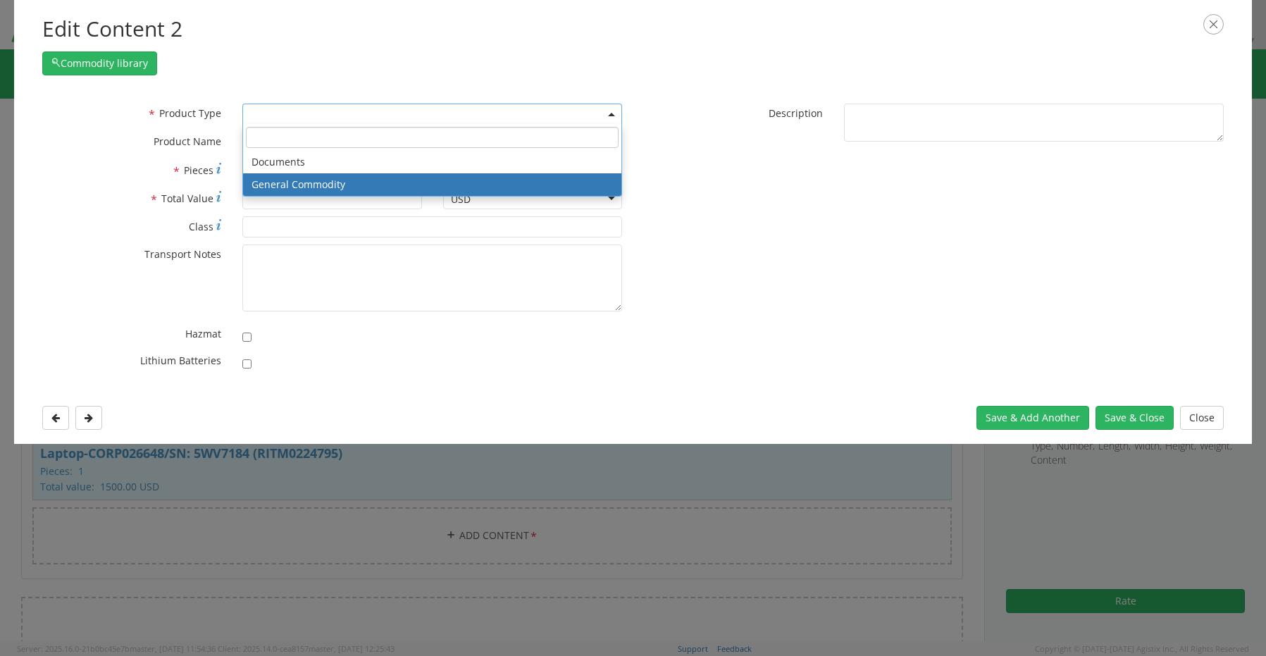
select select "COMMODITY"
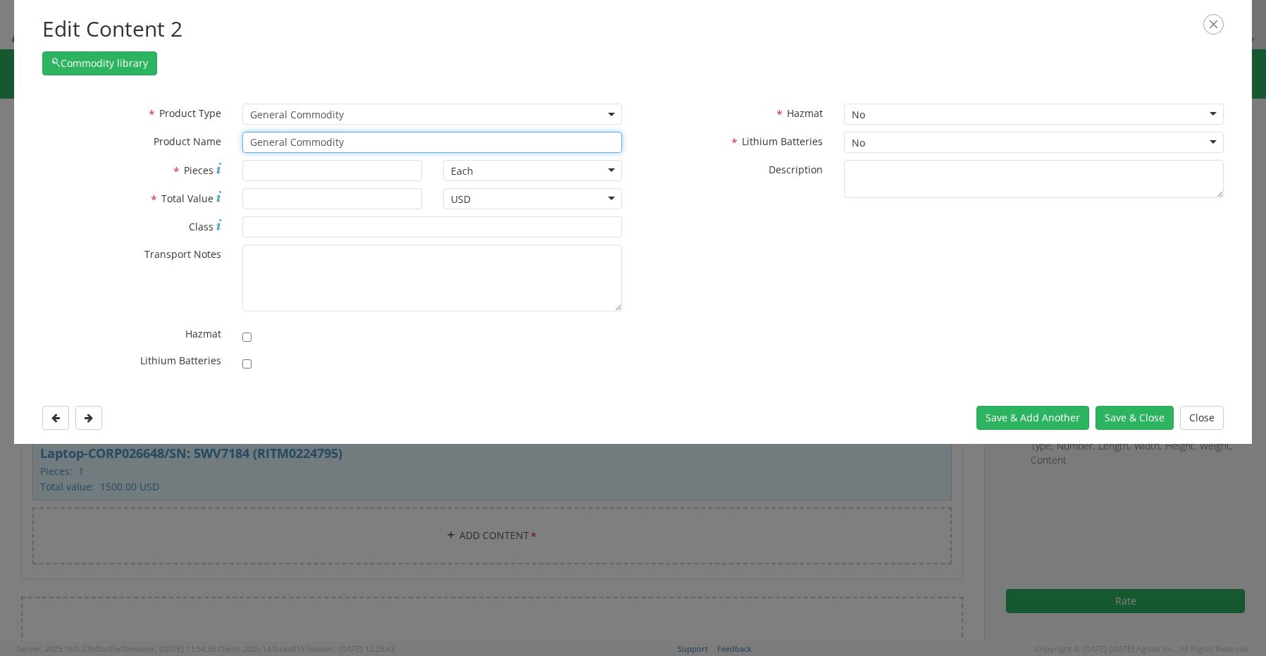
drag, startPoint x: 354, startPoint y: 146, endPoint x: 223, endPoint y: 146, distance: 131.8
click at [223, 146] on div "* Product Name General Commodity unable to find any results that match the curr…" at bounding box center [333, 142] width 602 height 21
paste input "KB/Mouse"
drag, startPoint x: 305, startPoint y: 140, endPoint x: 320, endPoint y: 141, distance: 14.9
click at [307, 140] on input "KB/Mouse" at bounding box center [432, 142] width 380 height 21
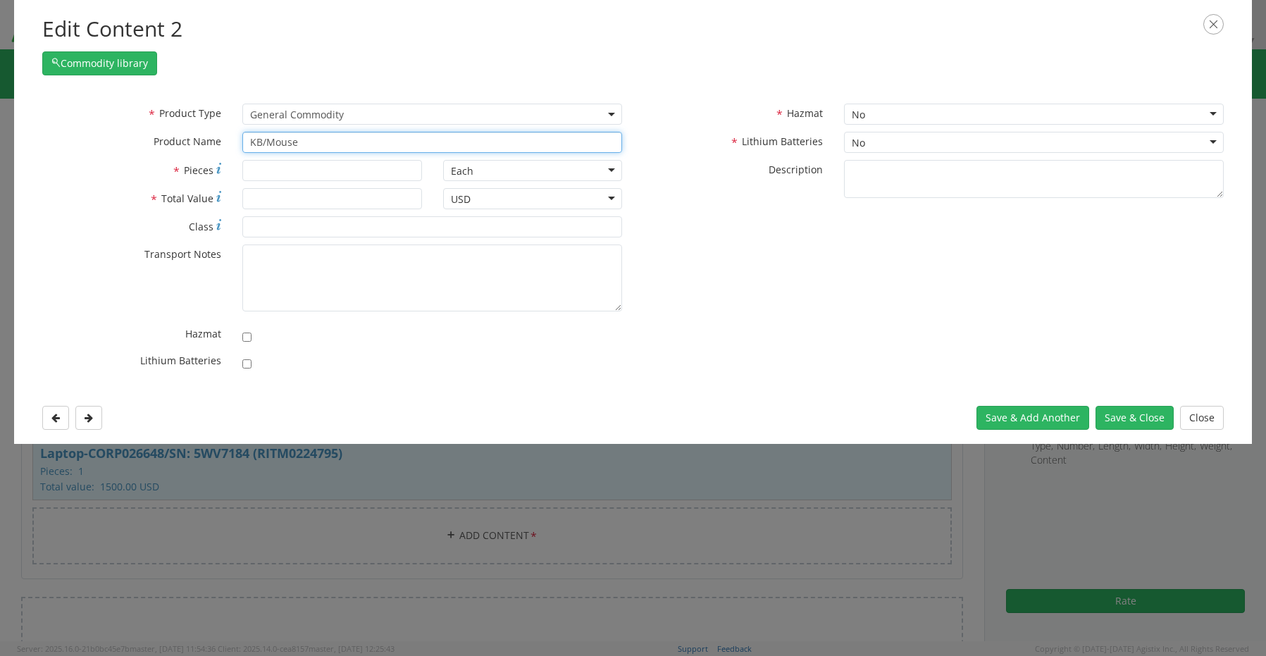
click at [323, 147] on input "KB/Mouse" at bounding box center [432, 142] width 380 height 21
click at [302, 144] on input "KB/Mouse" at bounding box center [432, 142] width 380 height 21
paste input "(RITM0224797)"
type input "KB/Mouse (RITM0224797)"
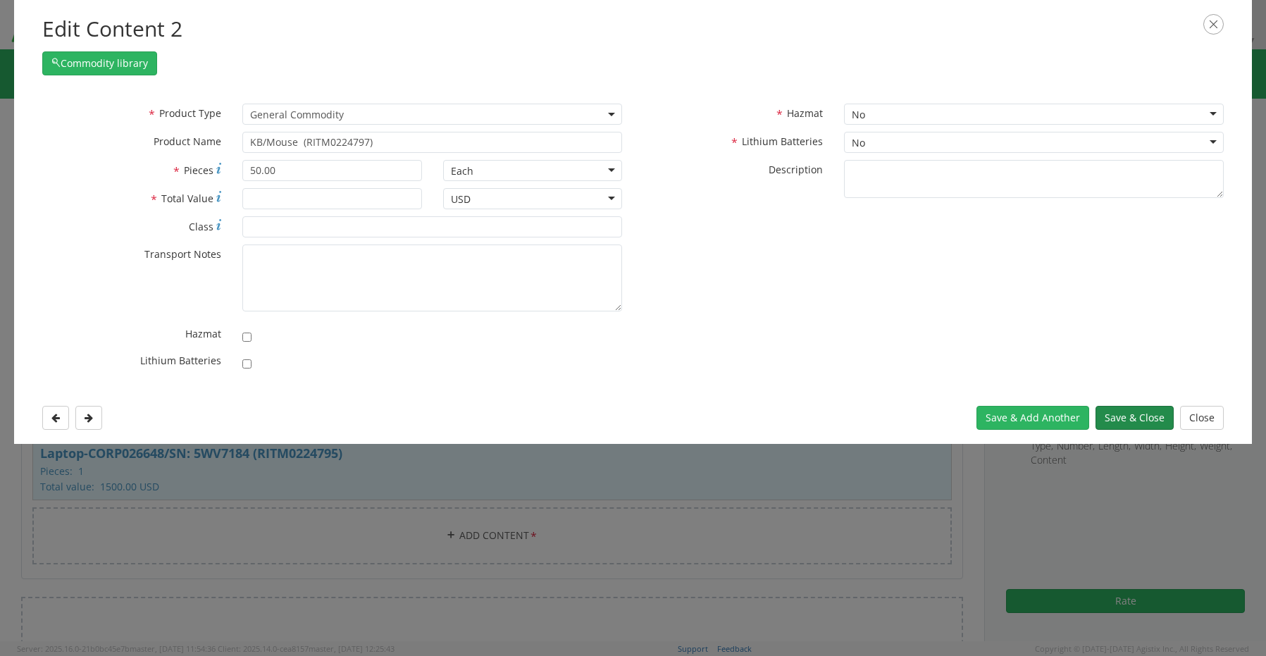
click at [1148, 416] on button "Save & Close" at bounding box center [1135, 418] width 78 height 24
drag, startPoint x: 299, startPoint y: 181, endPoint x: 164, endPoint y: 163, distance: 135.8
click at [497, 376] on div "* Lithium Batteries" at bounding box center [333, 364] width 602 height 27
drag, startPoint x: 188, startPoint y: 169, endPoint x: 174, endPoint y: 168, distance: 14.2
click at [175, 168] on div "* Pieces 50.00" at bounding box center [232, 170] width 401 height 21
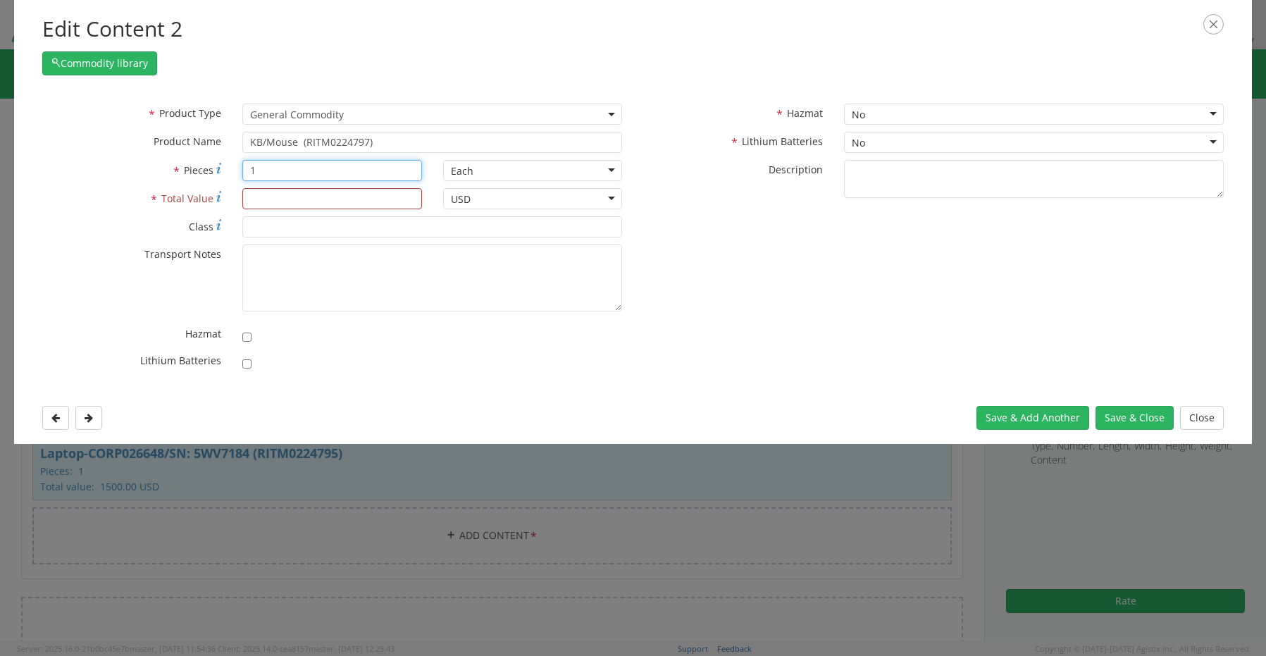
type input "1"
type input "50.00"
click at [1124, 416] on button "Save & Close" at bounding box center [1135, 418] width 78 height 24
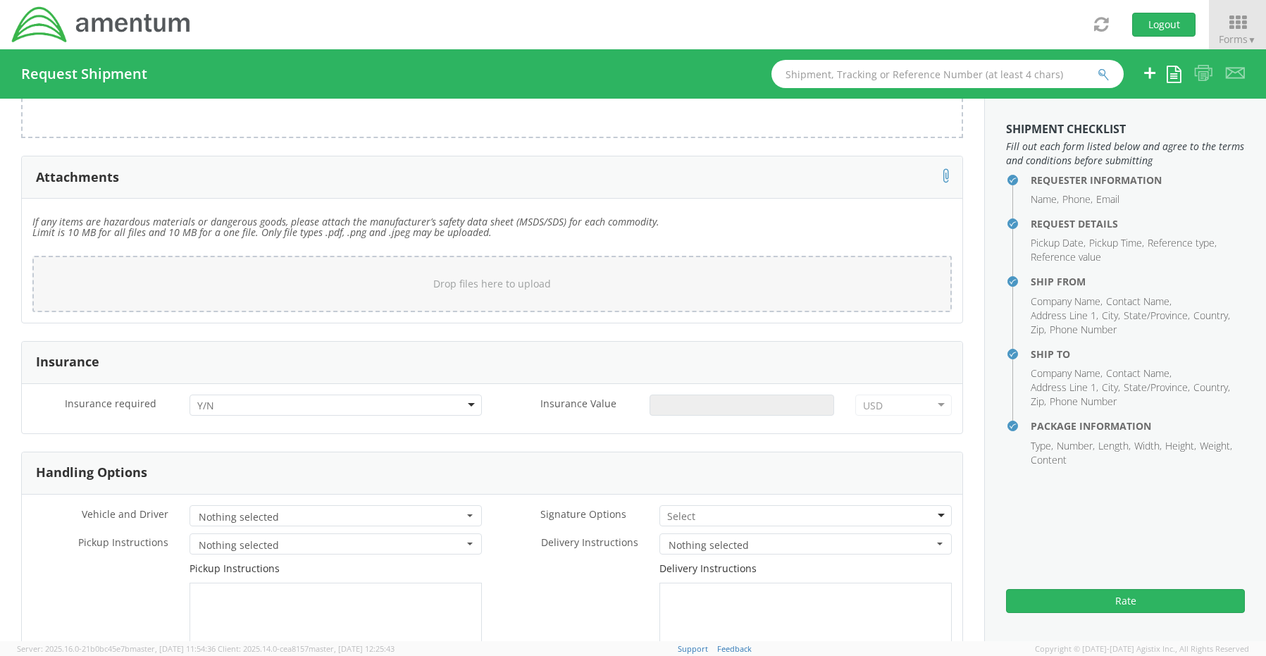
scroll to position [1736, 0]
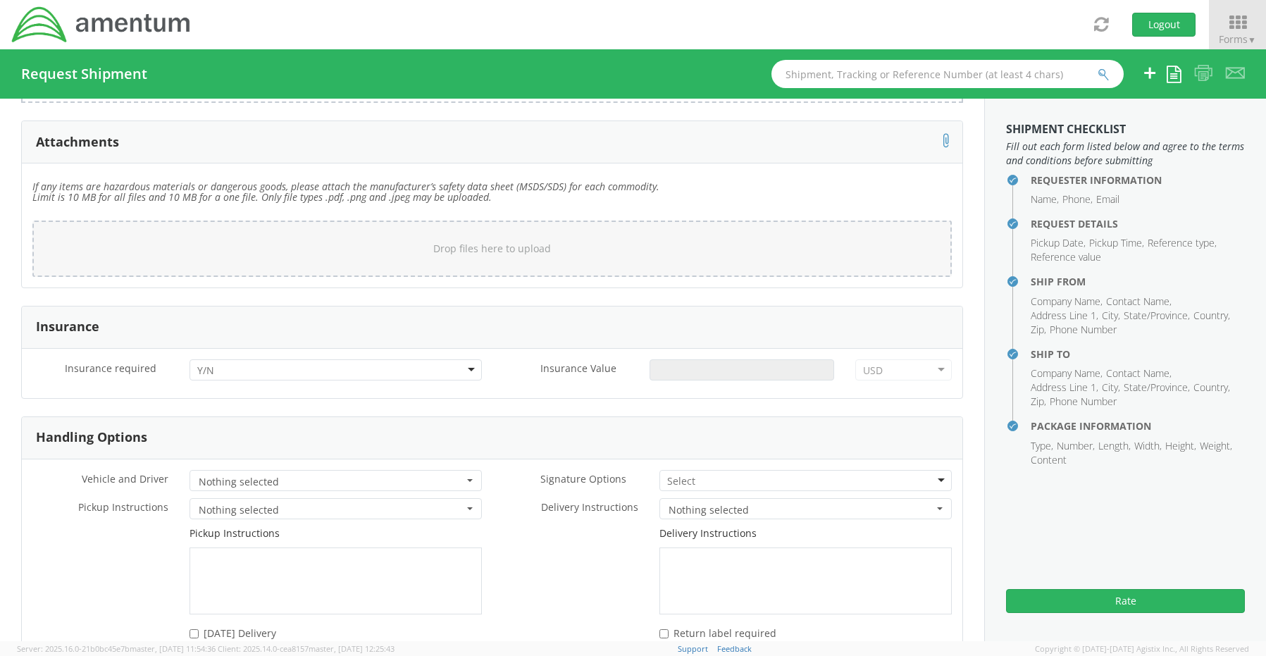
click at [223, 365] on div at bounding box center [336, 369] width 292 height 21
click at [688, 365] on input "Insurance Value *" at bounding box center [742, 369] width 185 height 21
type input "1550.00"
click at [690, 470] on div at bounding box center [806, 480] width 292 height 21
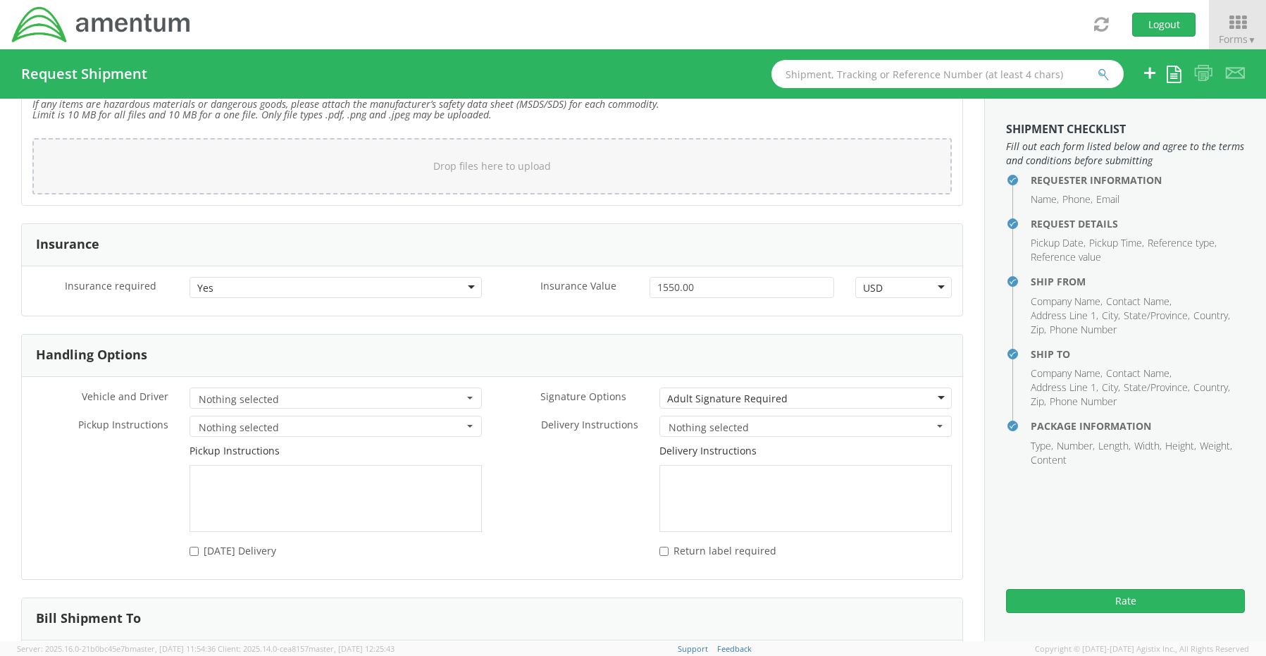
scroll to position [1934, 0]
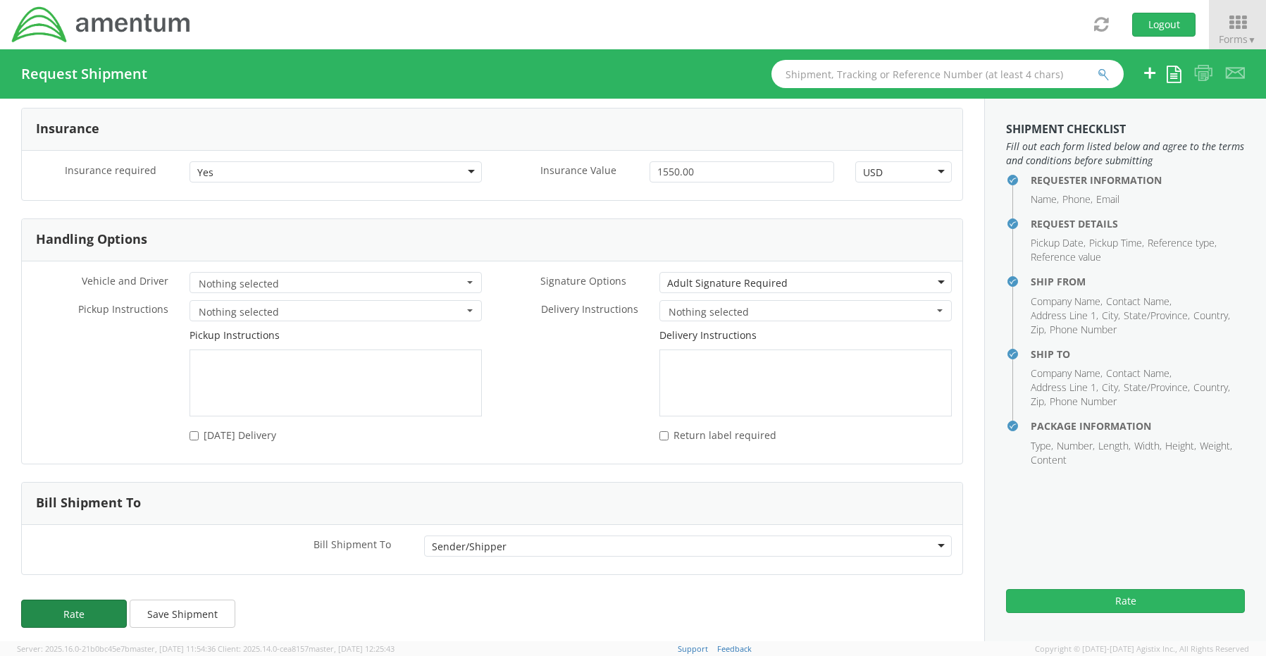
click at [80, 605] on button "Rate" at bounding box center [74, 614] width 106 height 28
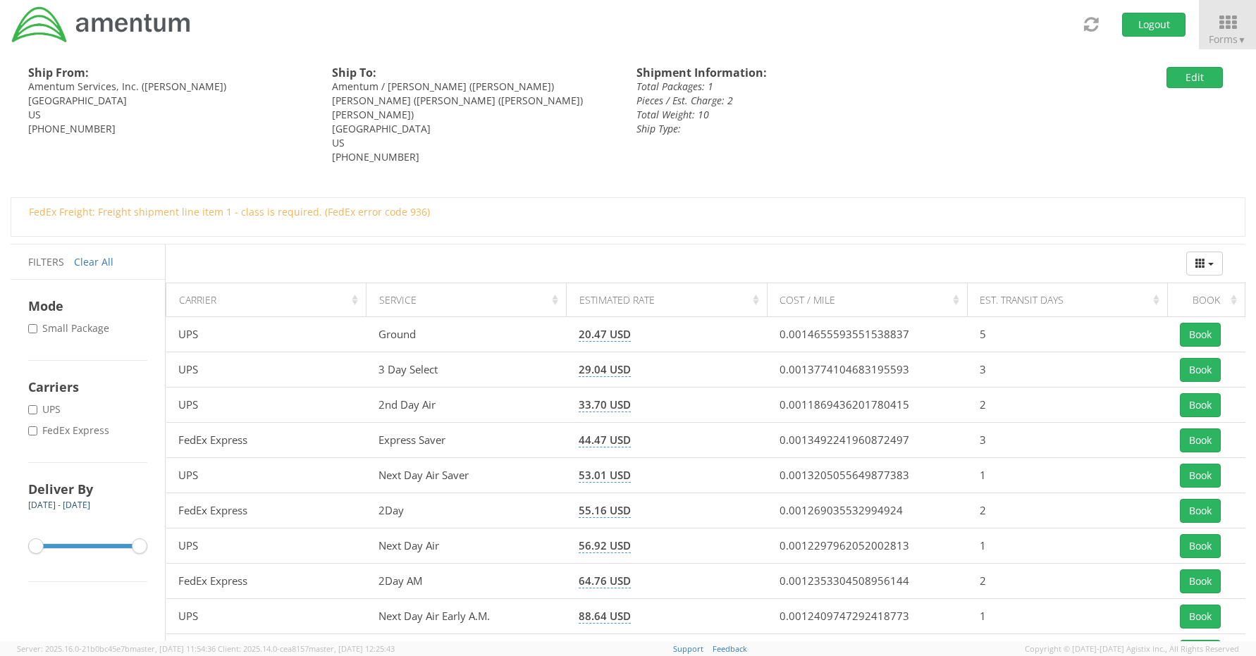
click at [78, 432] on label "* FedEx Express" at bounding box center [70, 430] width 84 height 14
click at [37, 432] on input "* FedEx Express" at bounding box center [32, 430] width 9 height 9
checkbox input "true"
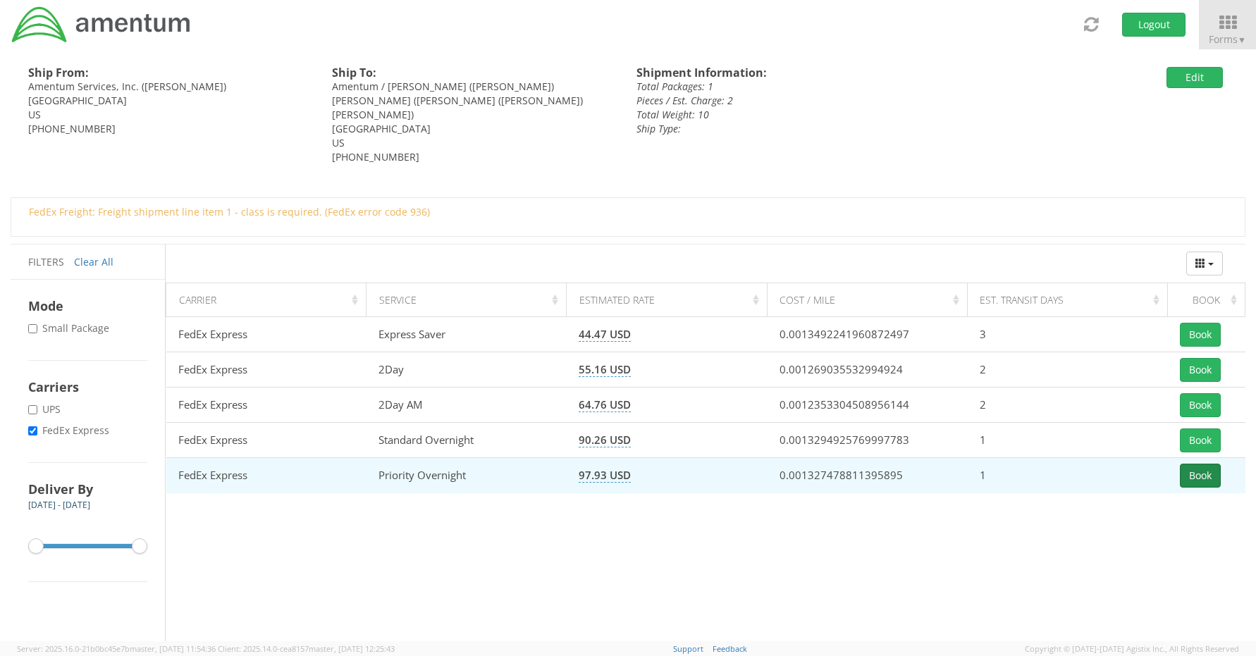
click at [1196, 476] on button "Book" at bounding box center [1200, 476] width 41 height 24
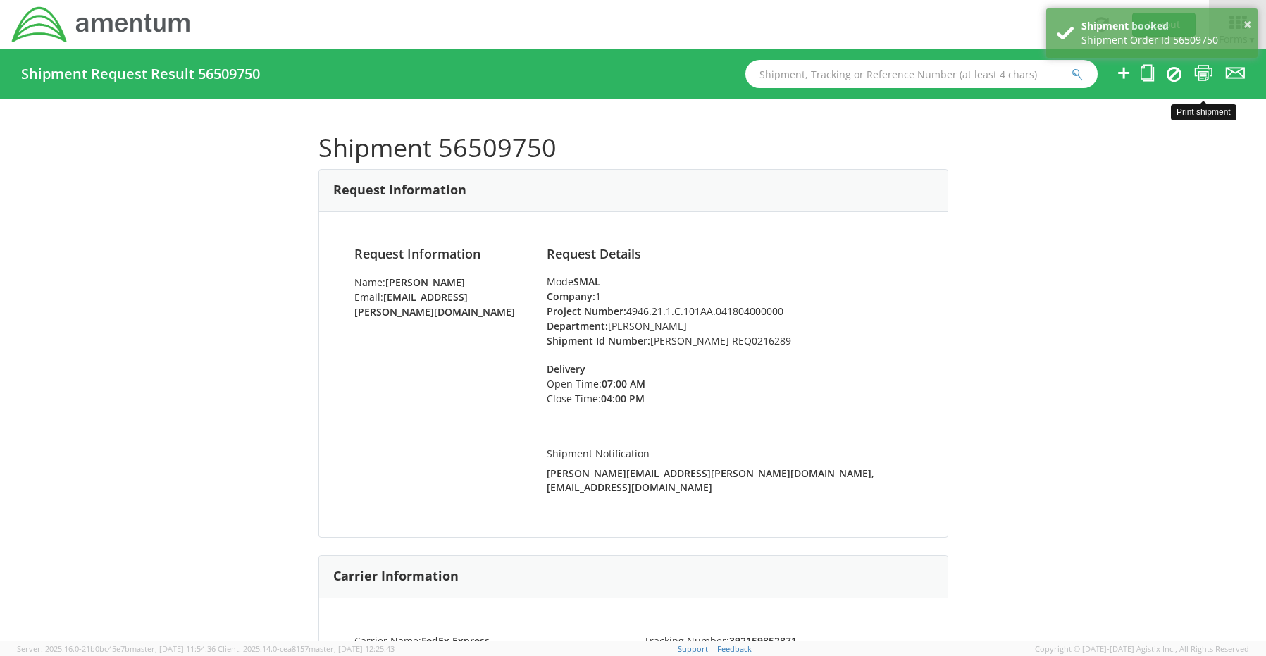
click at [1206, 76] on icon at bounding box center [1203, 73] width 19 height 18
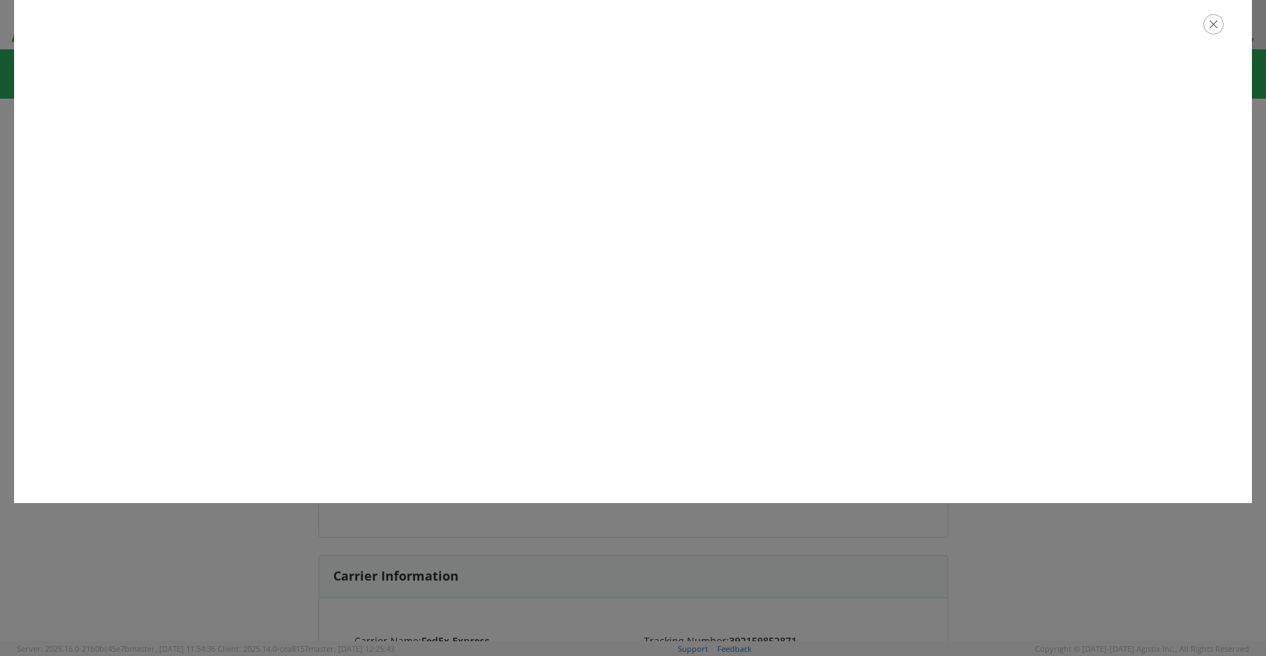
click at [1217, 23] on icon "button" at bounding box center [1213, 24] width 20 height 20
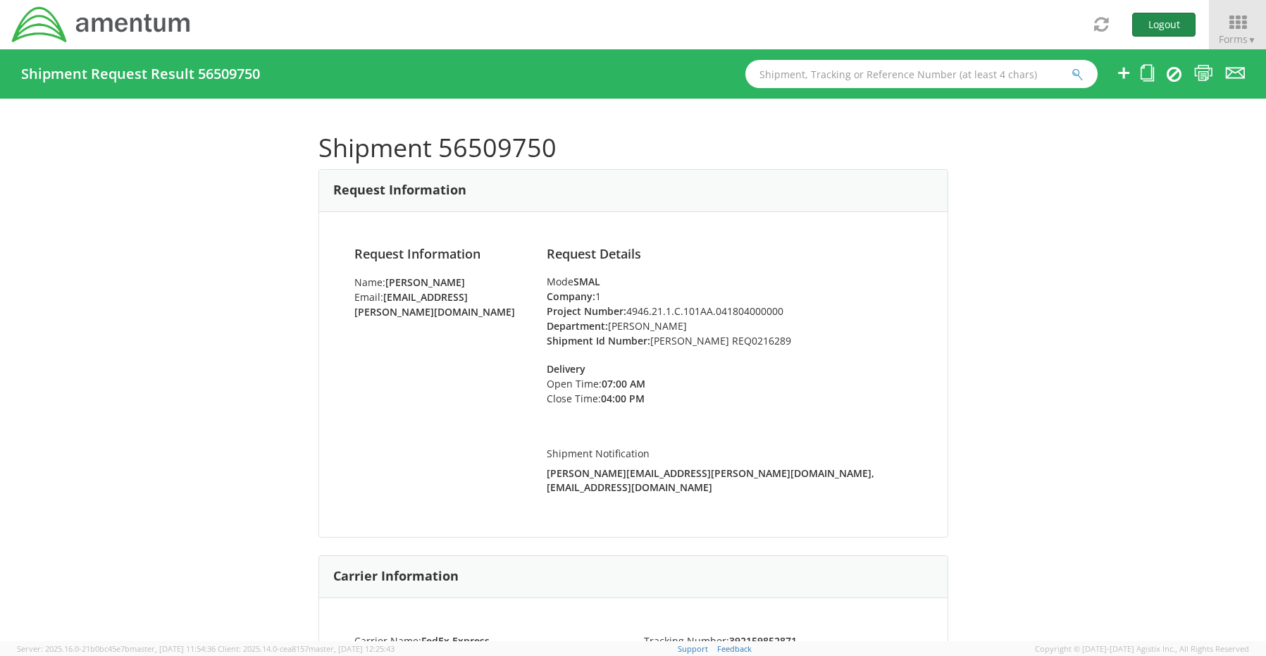
click at [1173, 29] on button "Logout" at bounding box center [1163, 25] width 63 height 24
